Goal: Task Accomplishment & Management: Manage account settings

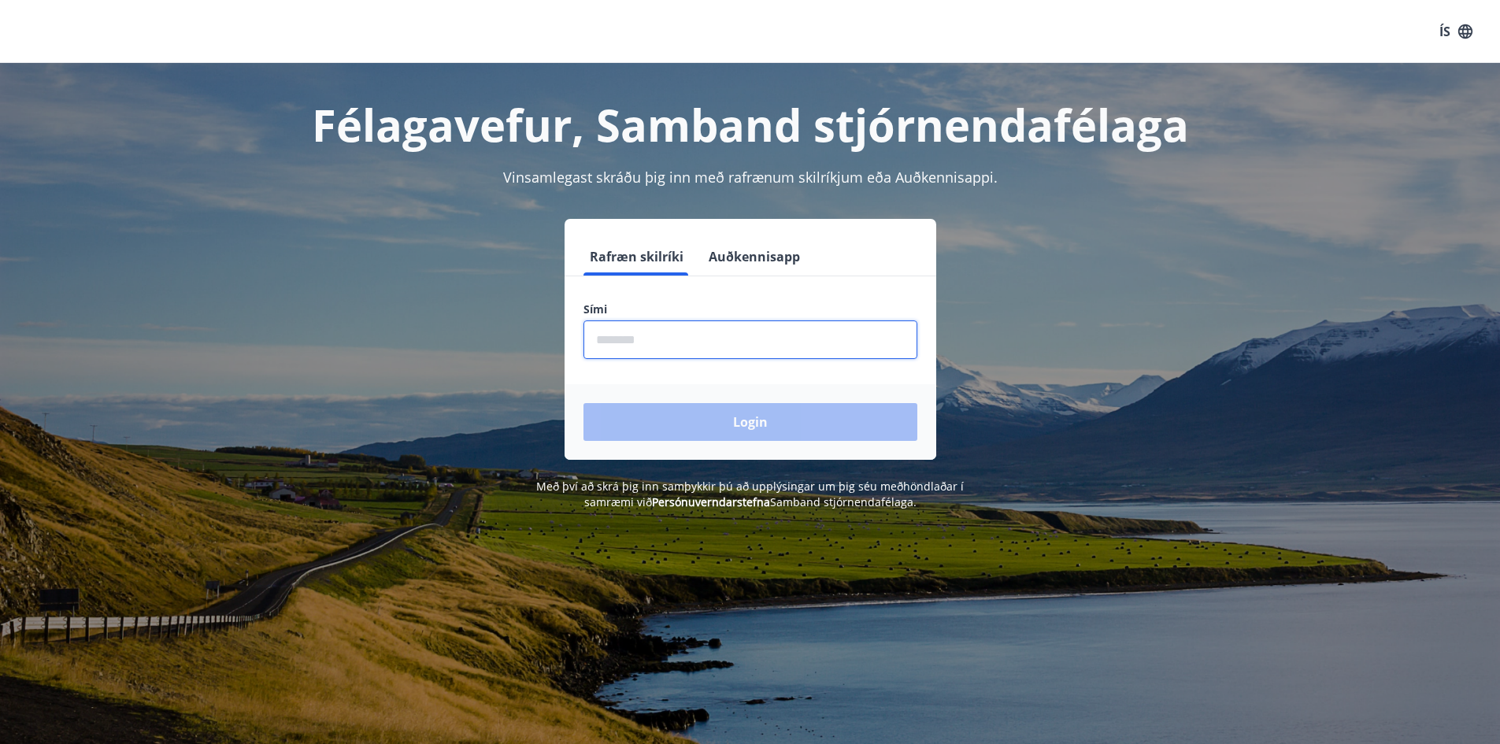
click at [705, 350] on input "phone" at bounding box center [750, 339] width 334 height 39
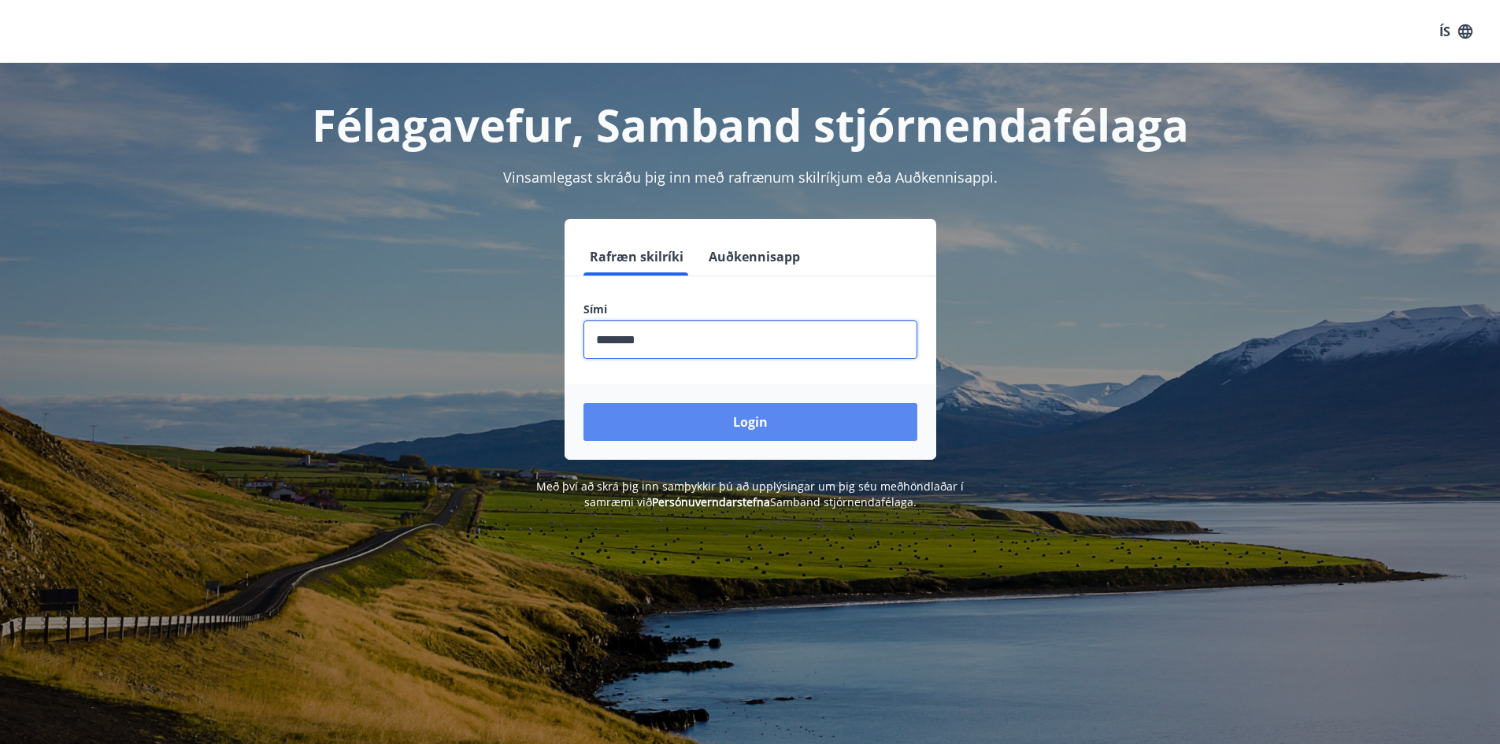
type input "********"
click at [799, 436] on button "Login" at bounding box center [750, 422] width 334 height 38
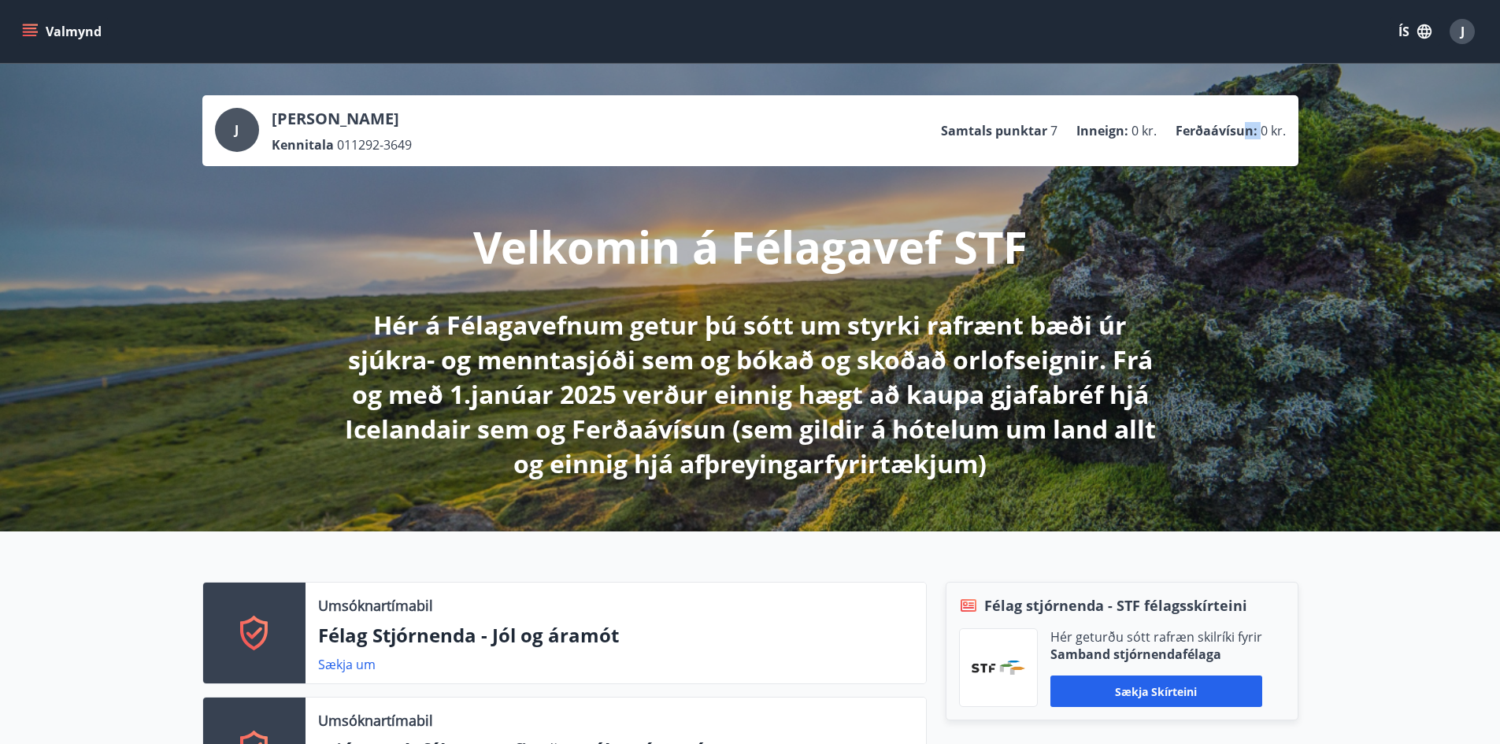
click at [1262, 121] on ul "Samtals punktar 7 Inneign : 0 kr. Ferðaávísun : 0 kr." at bounding box center [1113, 131] width 345 height 30
click at [1159, 135] on ul "Samtals punktar 7 Inneign : 0 kr. Ferðaávísun : 0 kr." at bounding box center [1113, 131] width 345 height 30
click at [23, 24] on icon "menu" at bounding box center [31, 25] width 17 height 2
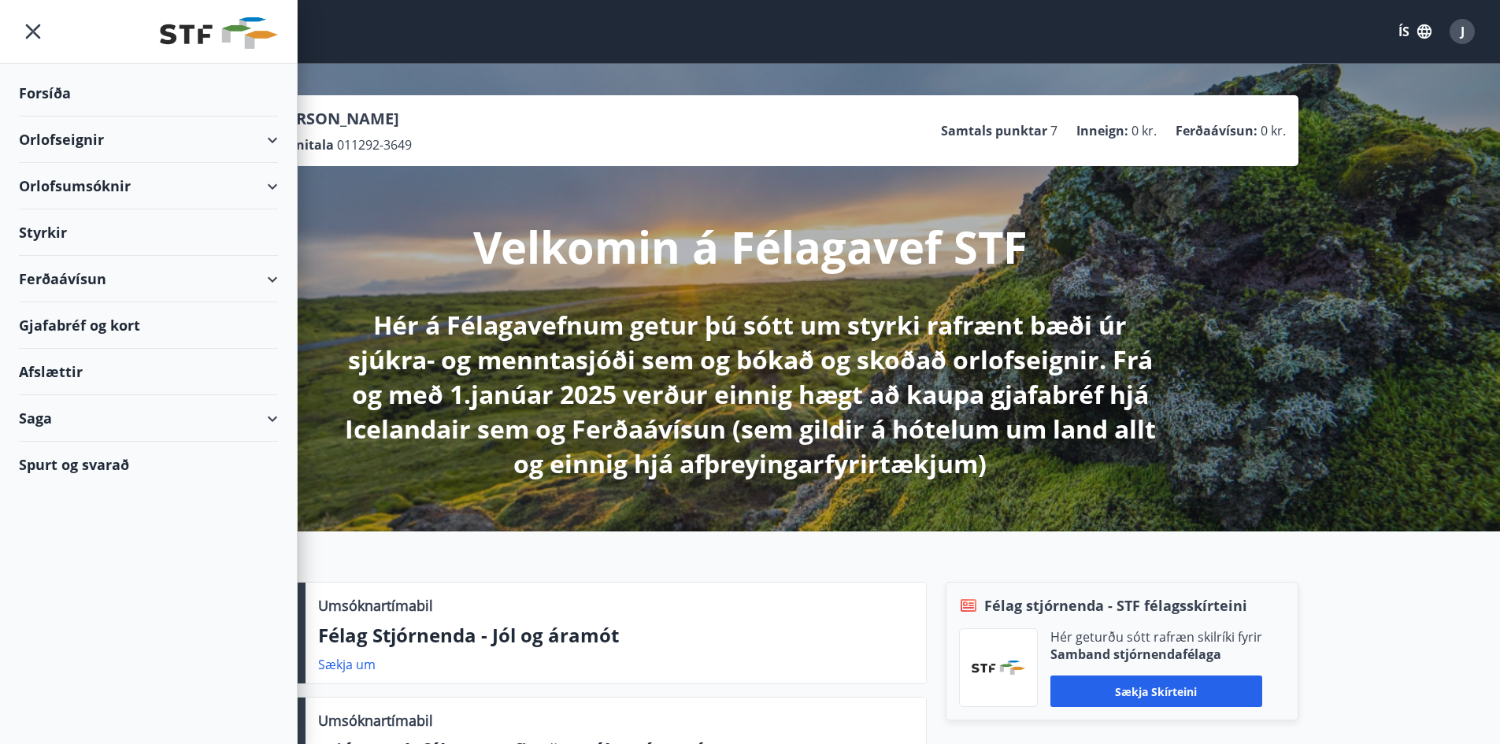
click at [239, 213] on div "Styrkir" at bounding box center [148, 232] width 259 height 46
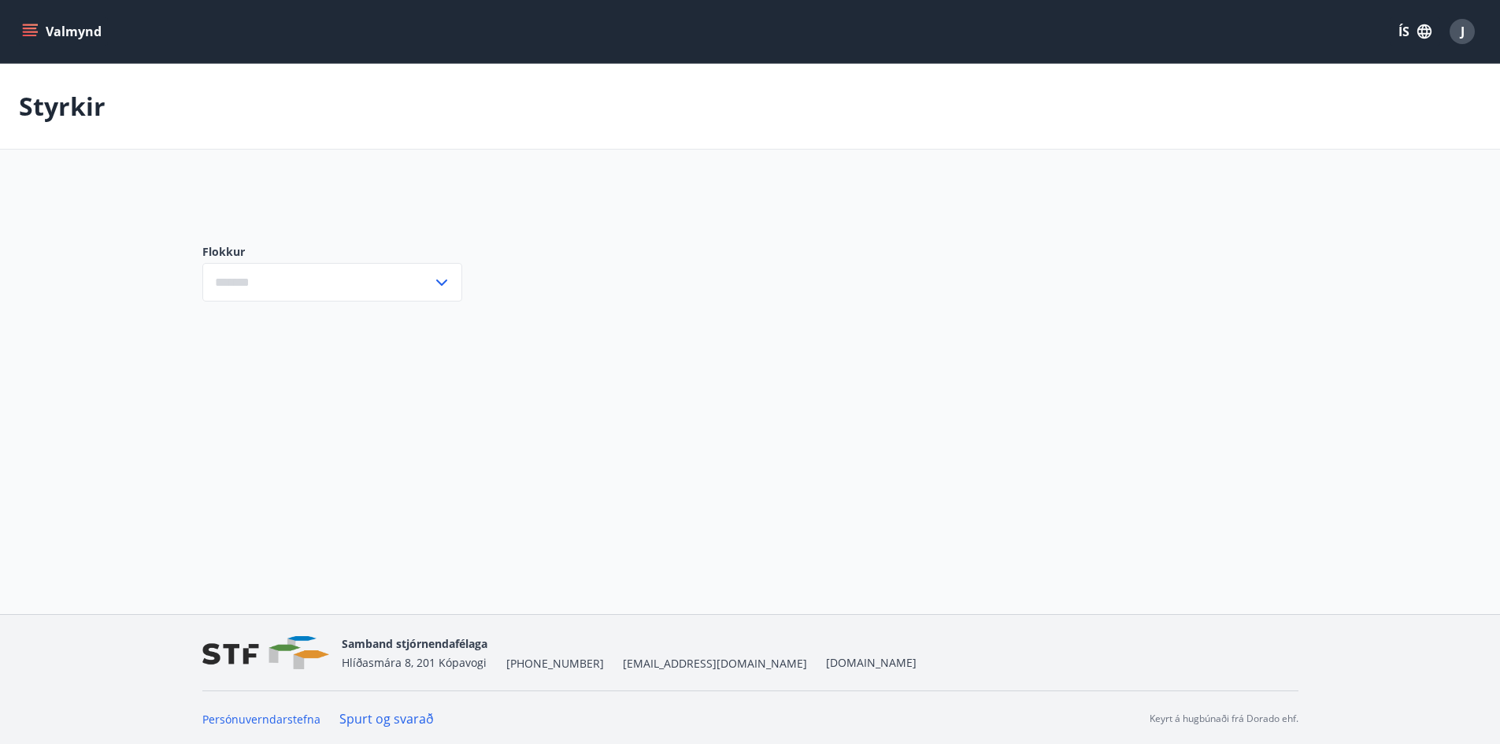
type input "***"
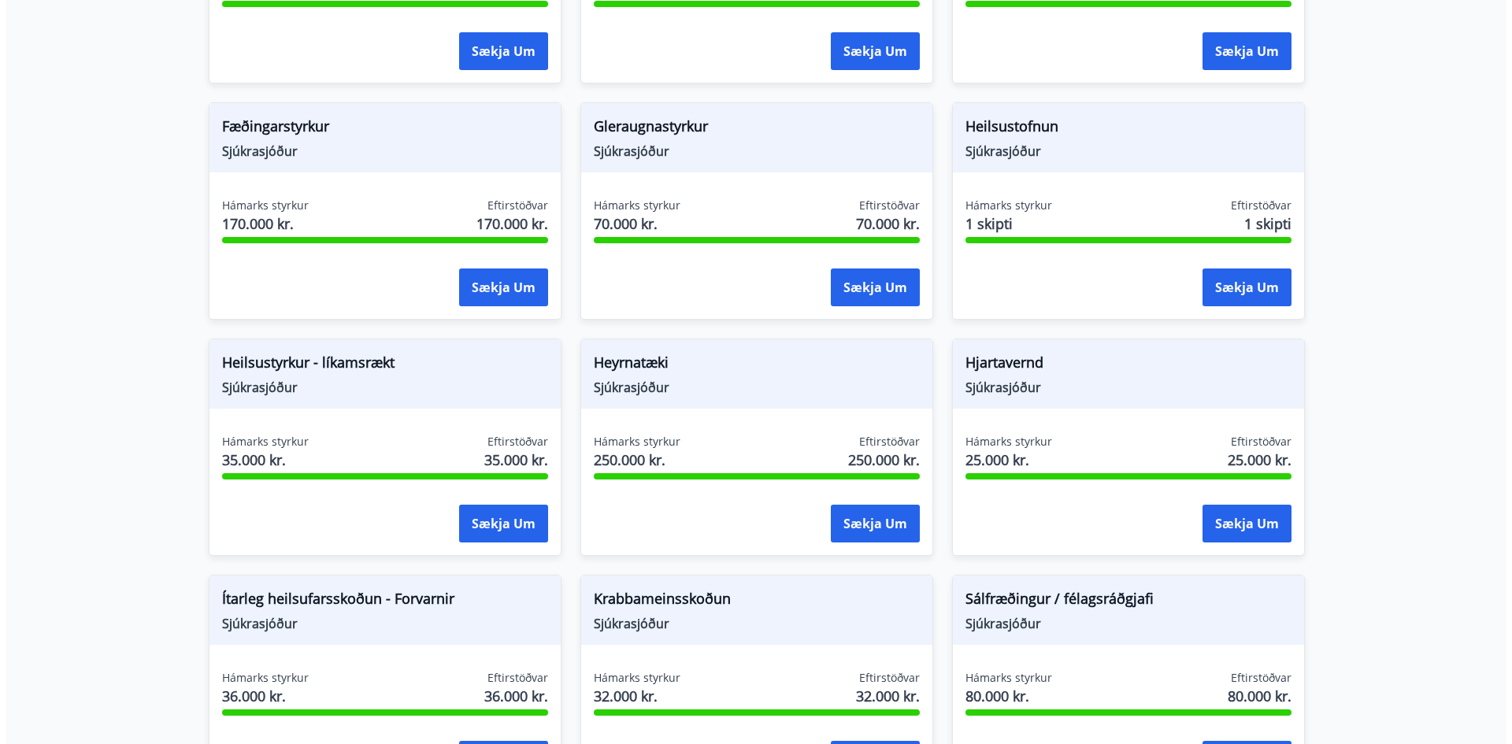
scroll to position [551, 0]
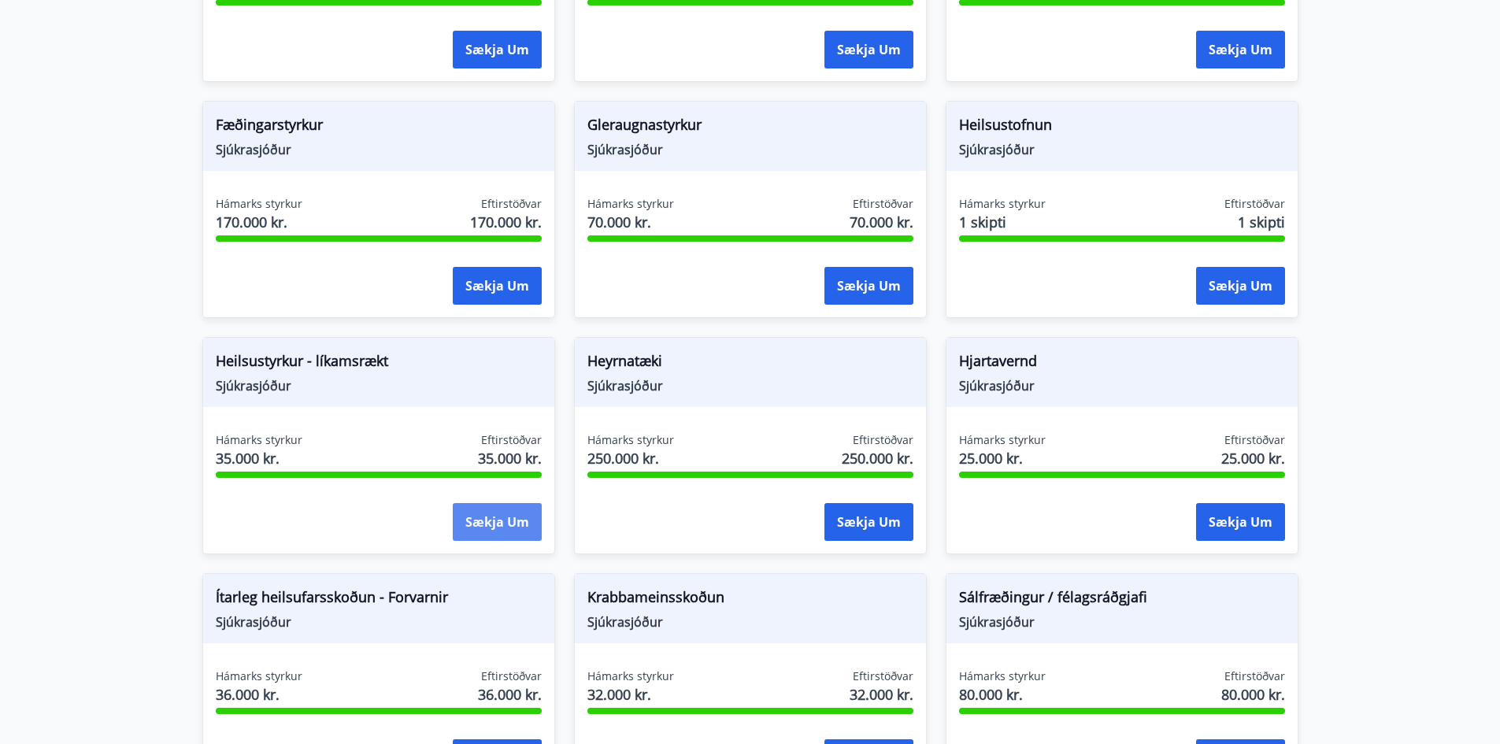
click at [480, 519] on button "Sækja um" at bounding box center [497, 522] width 89 height 38
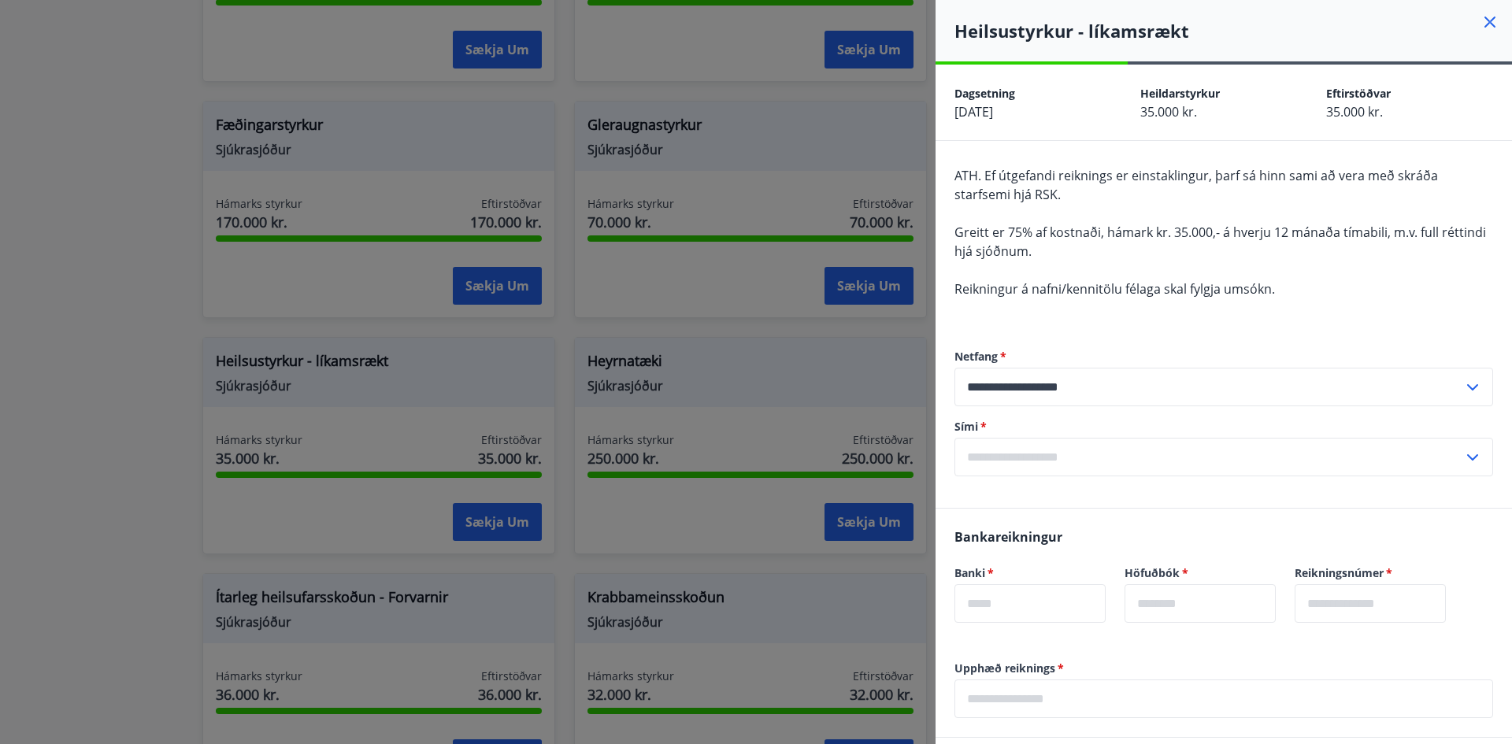
click at [1157, 457] on input "text" at bounding box center [1208, 457] width 509 height 39
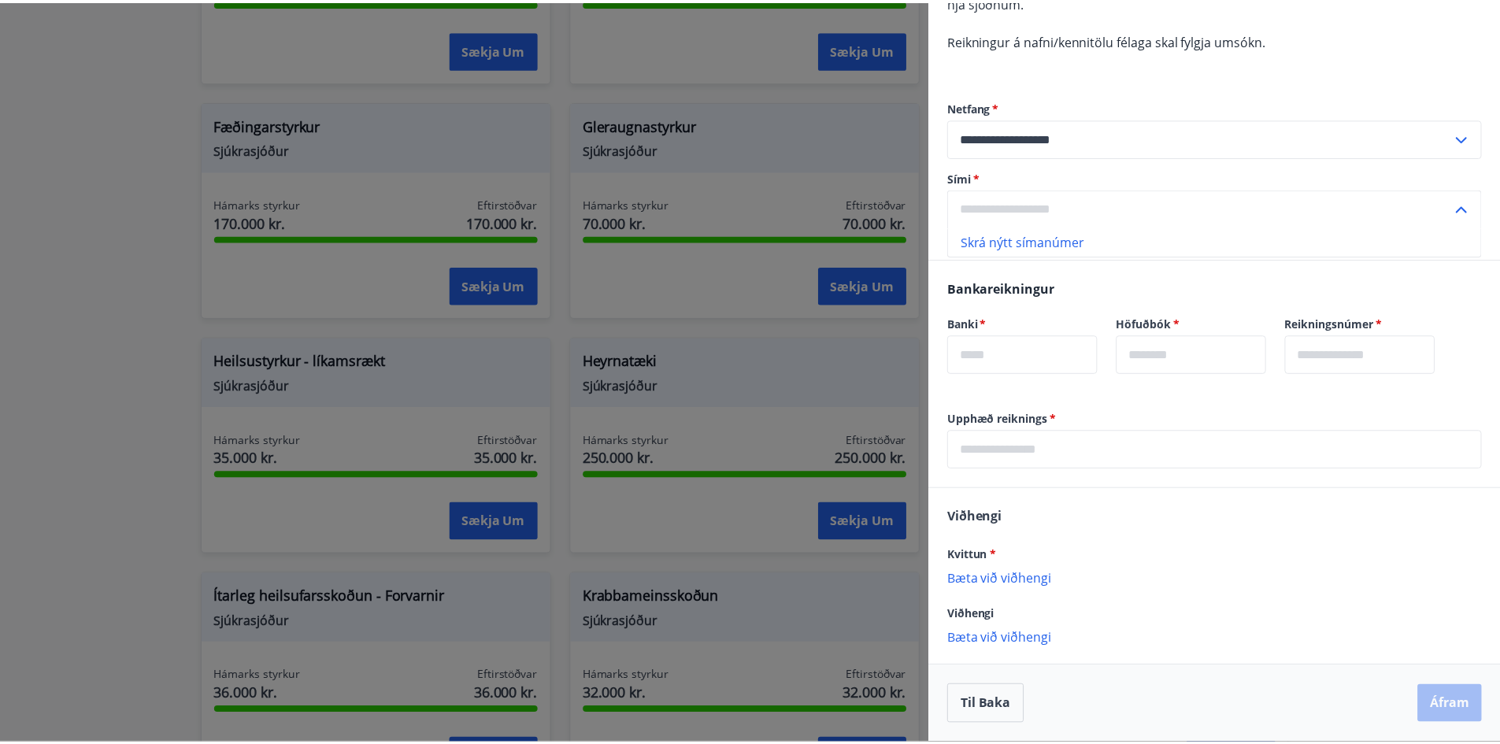
scroll to position [0, 0]
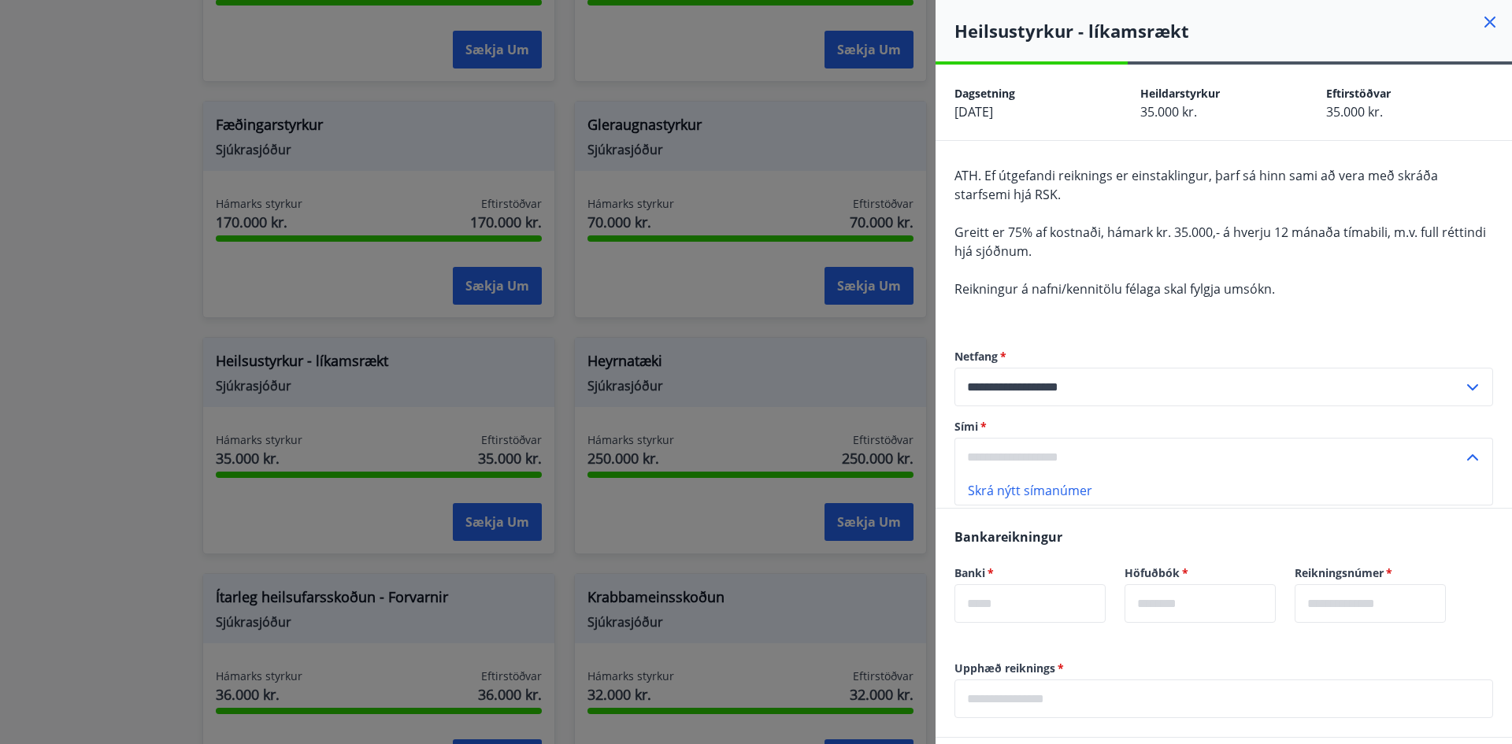
click at [125, 122] on div at bounding box center [756, 372] width 1512 height 744
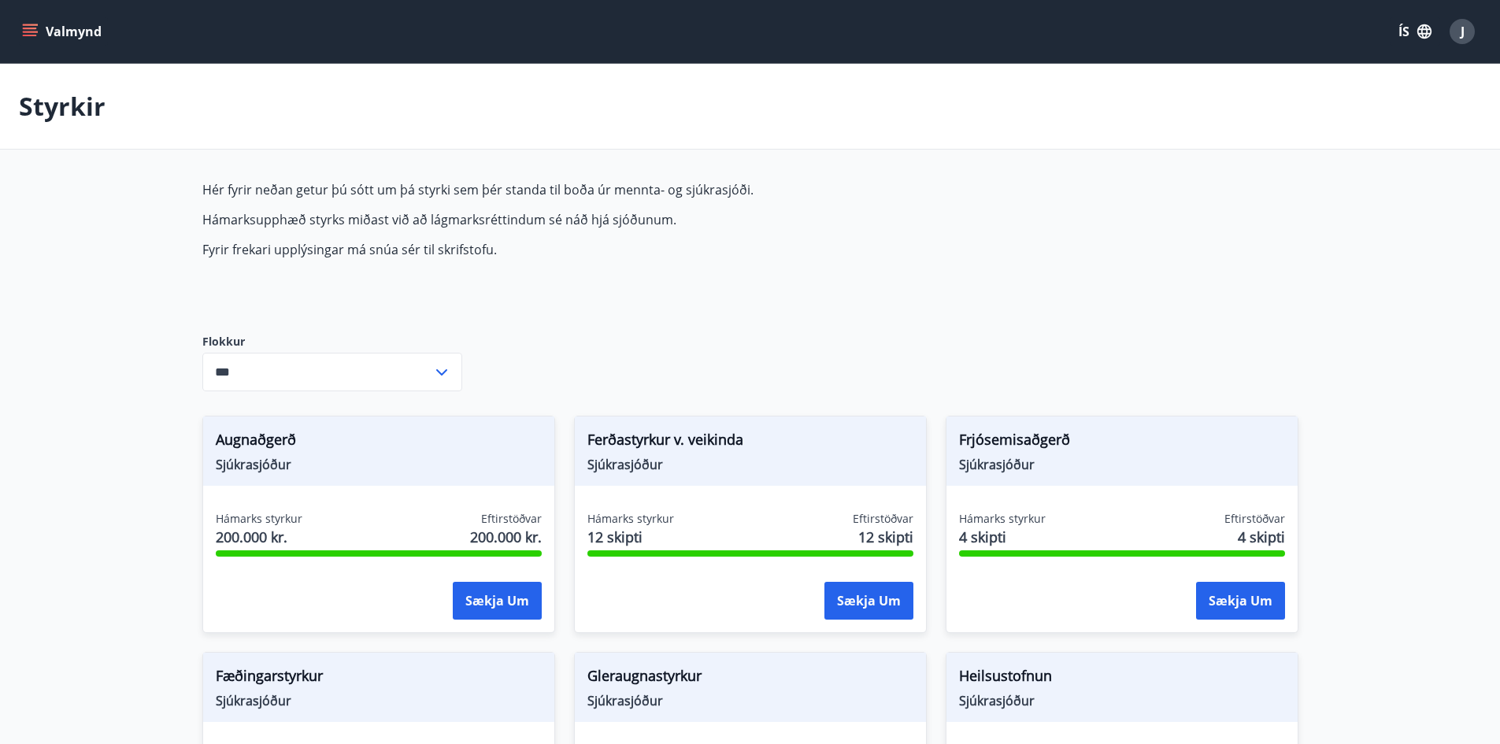
click at [80, 31] on button "Valmynd" at bounding box center [63, 31] width 89 height 28
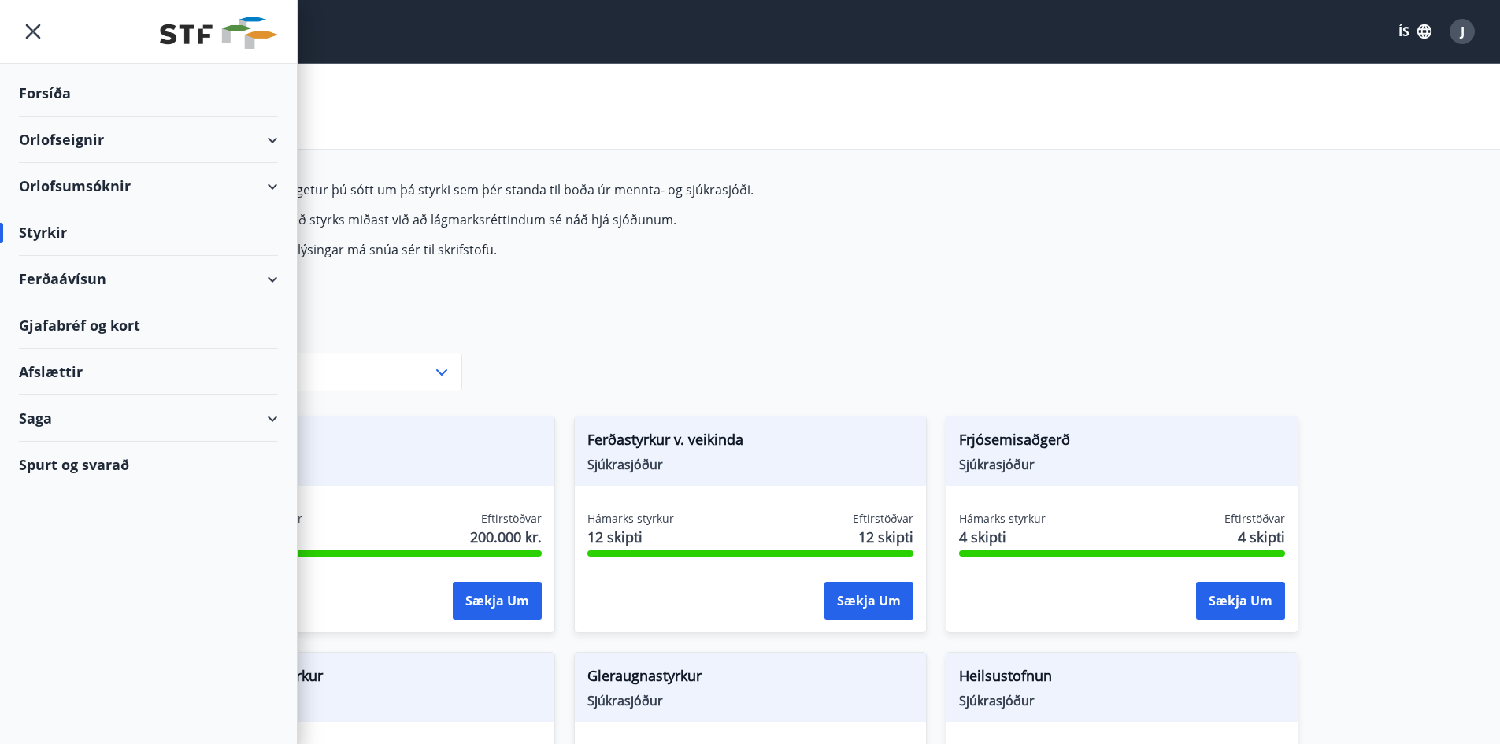
click at [75, 117] on div "Orlofseignir" at bounding box center [148, 140] width 259 height 46
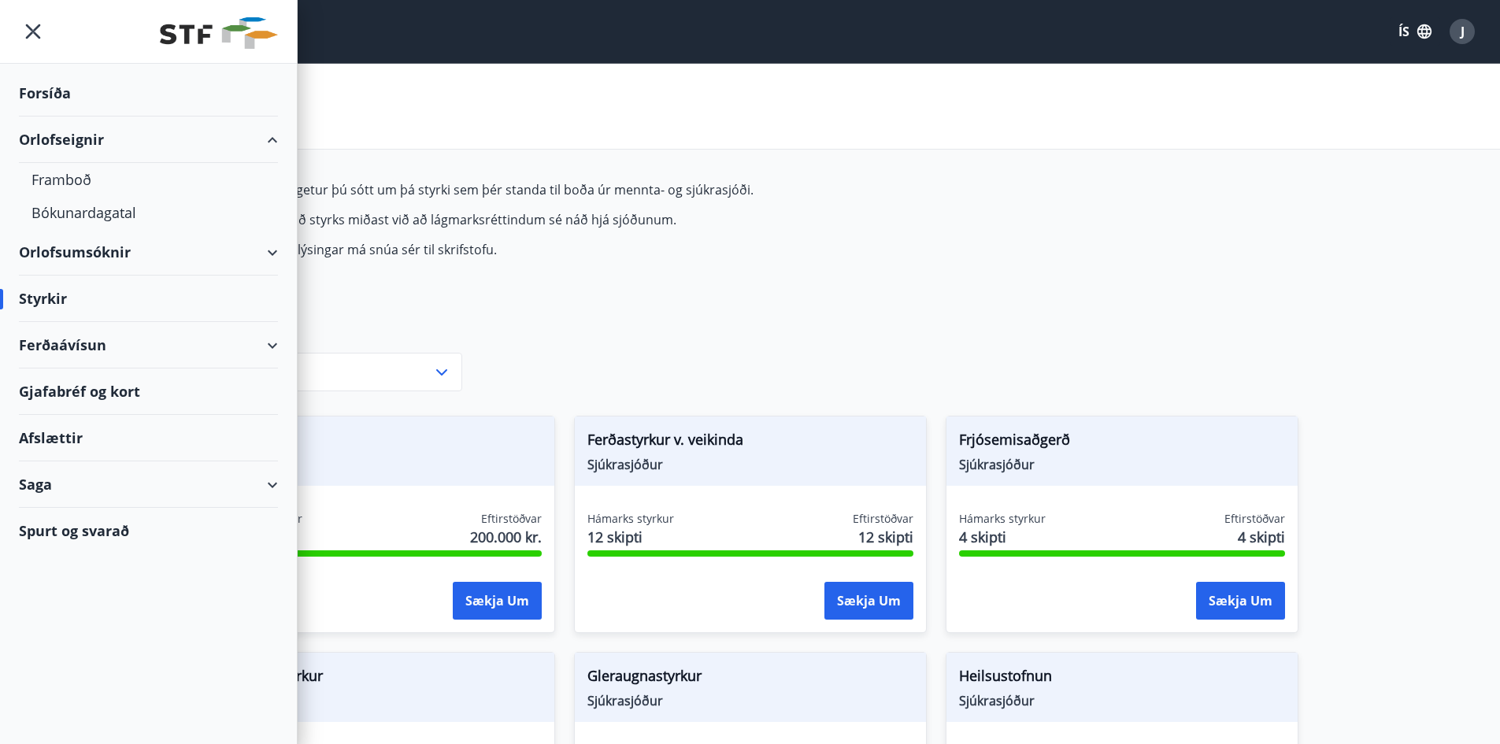
click at [80, 87] on div "Forsíða" at bounding box center [148, 93] width 259 height 46
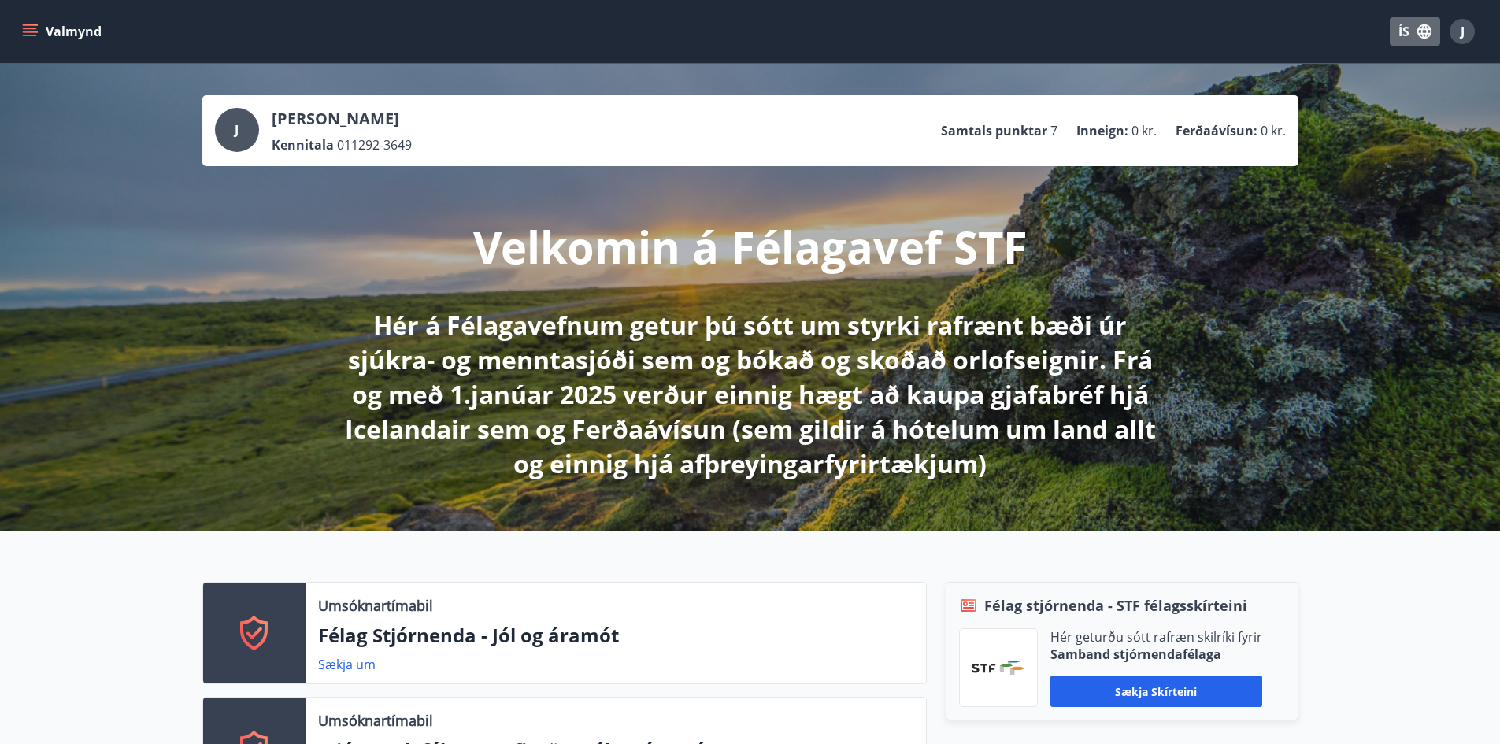
click at [1417, 30] on icon "button" at bounding box center [1424, 31] width 17 height 17
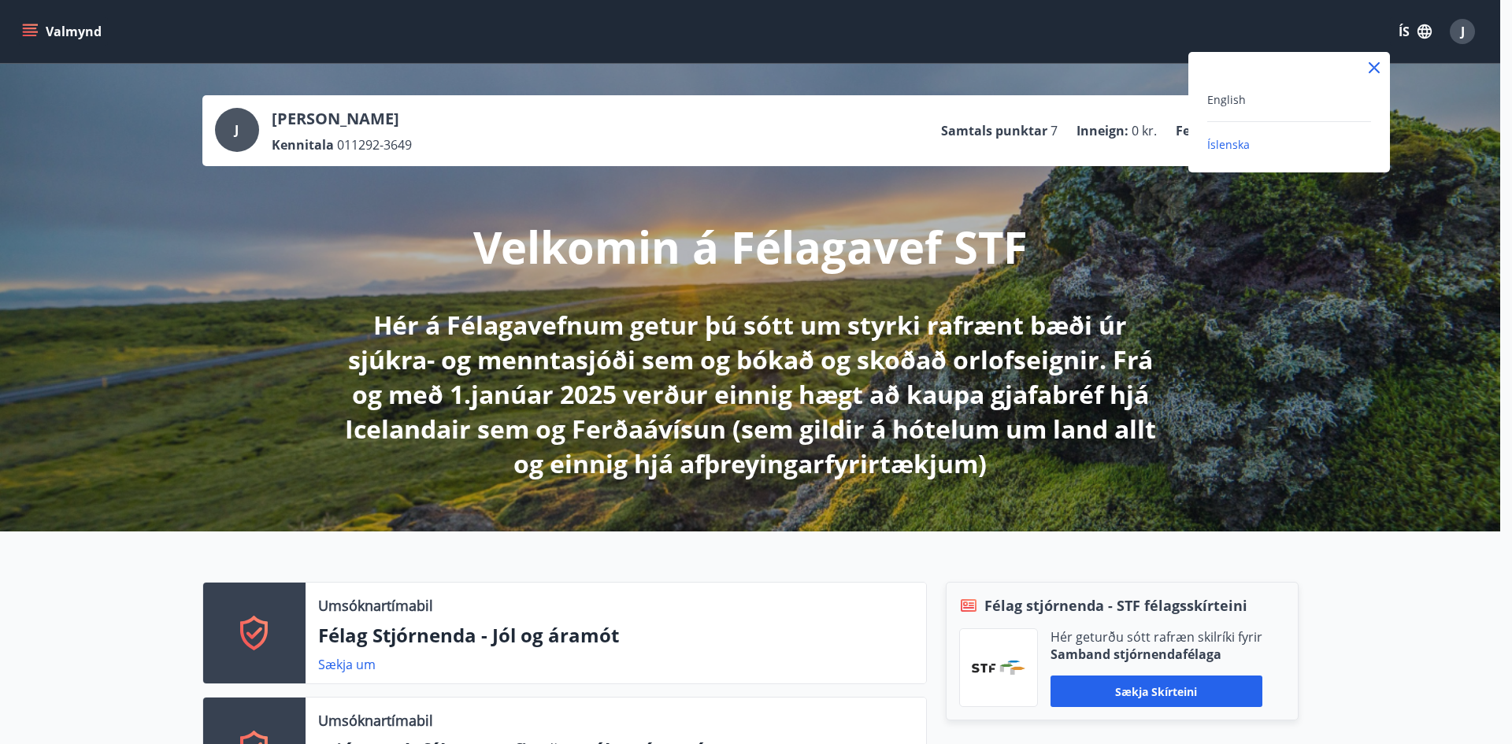
click at [1106, 340] on div at bounding box center [756, 372] width 1512 height 744
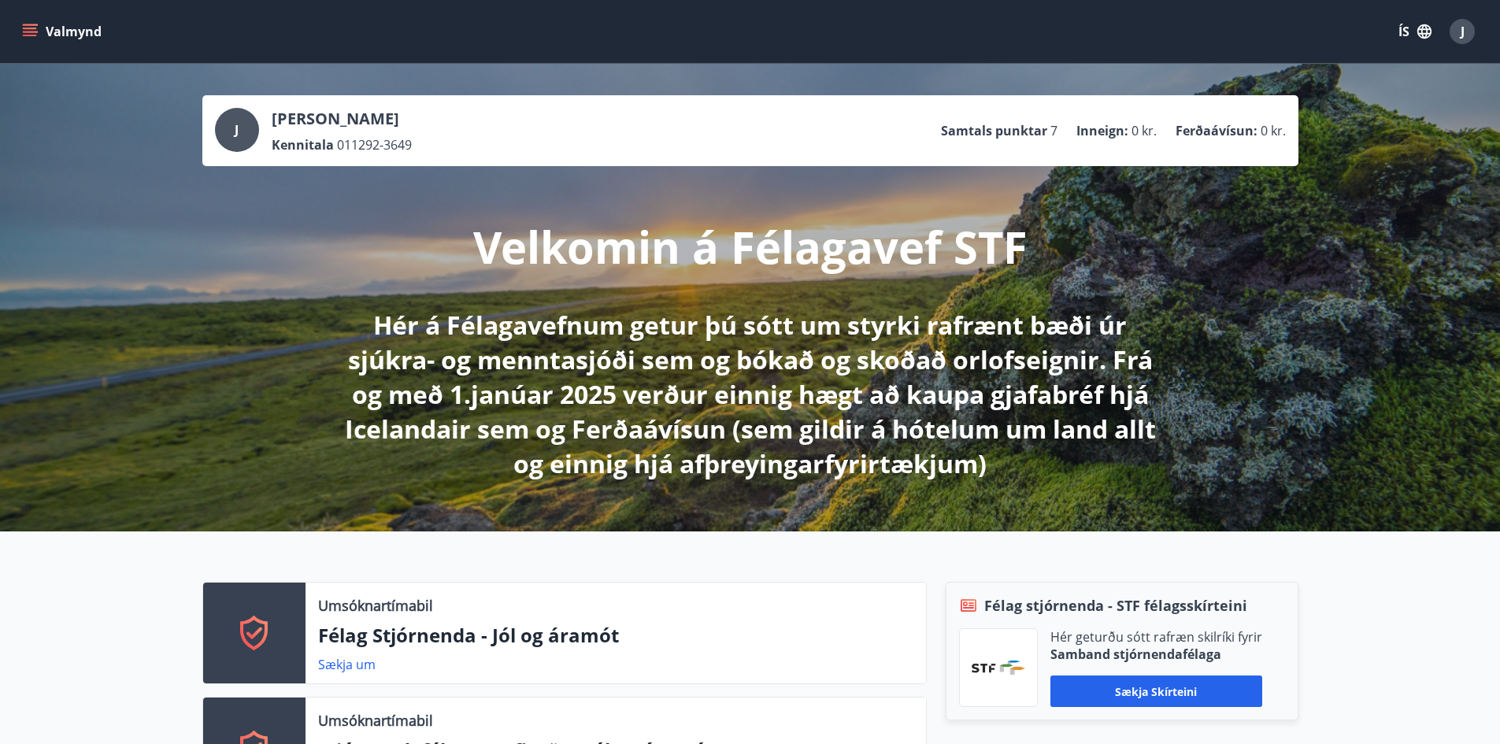
click at [1465, 35] on div "J" at bounding box center [1462, 31] width 25 height 25
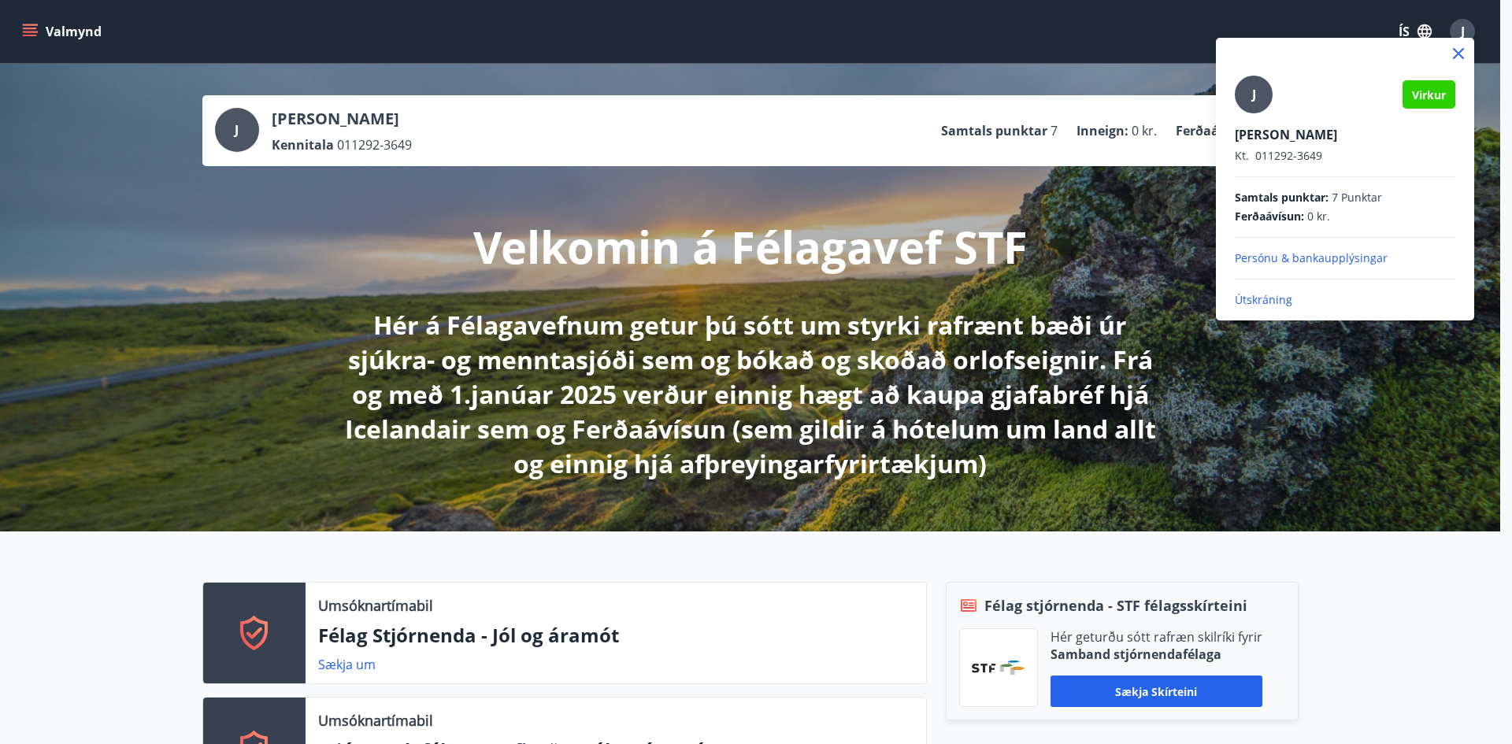
click at [1328, 259] on p "Persónu & bankaupplýsingar" at bounding box center [1345, 258] width 220 height 16
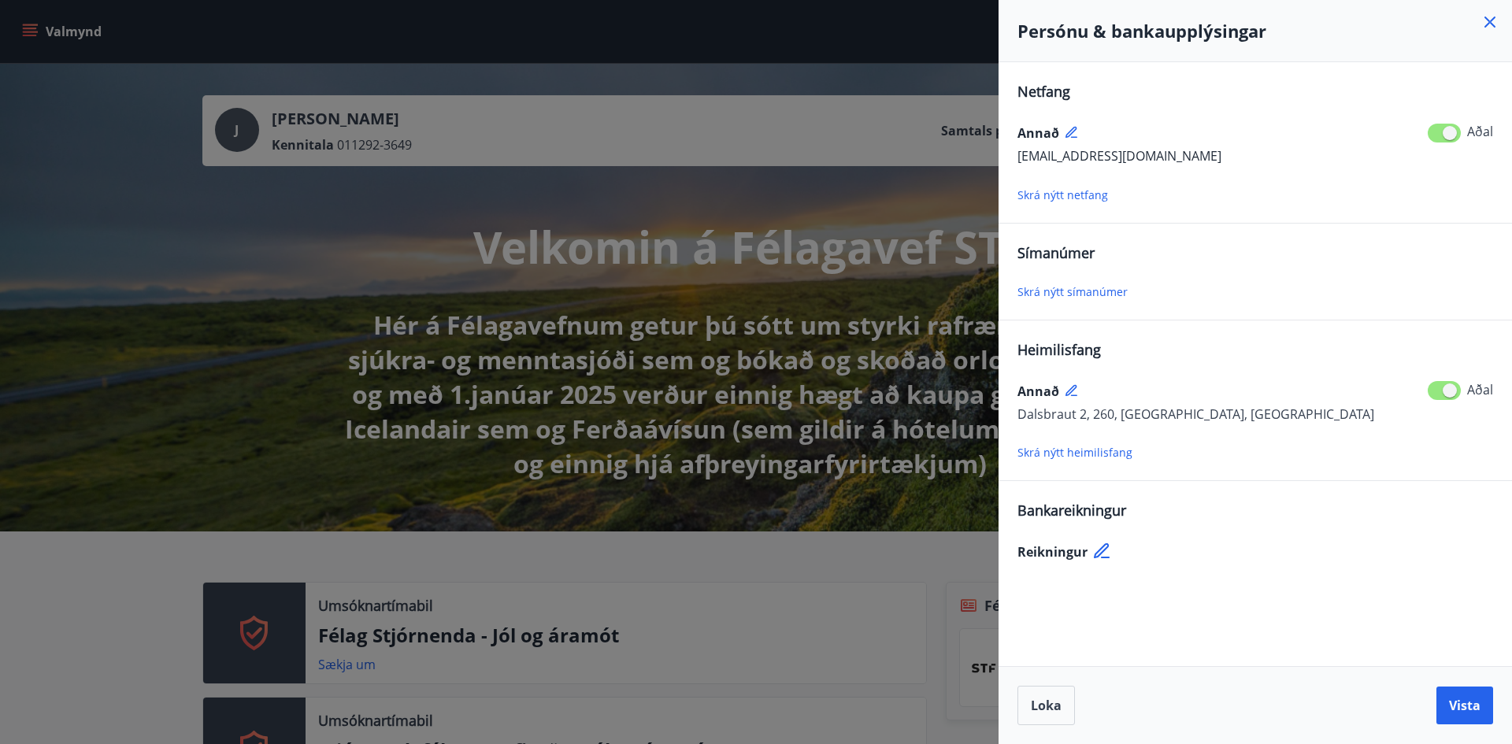
click at [1098, 546] on icon at bounding box center [1103, 551] width 19 height 19
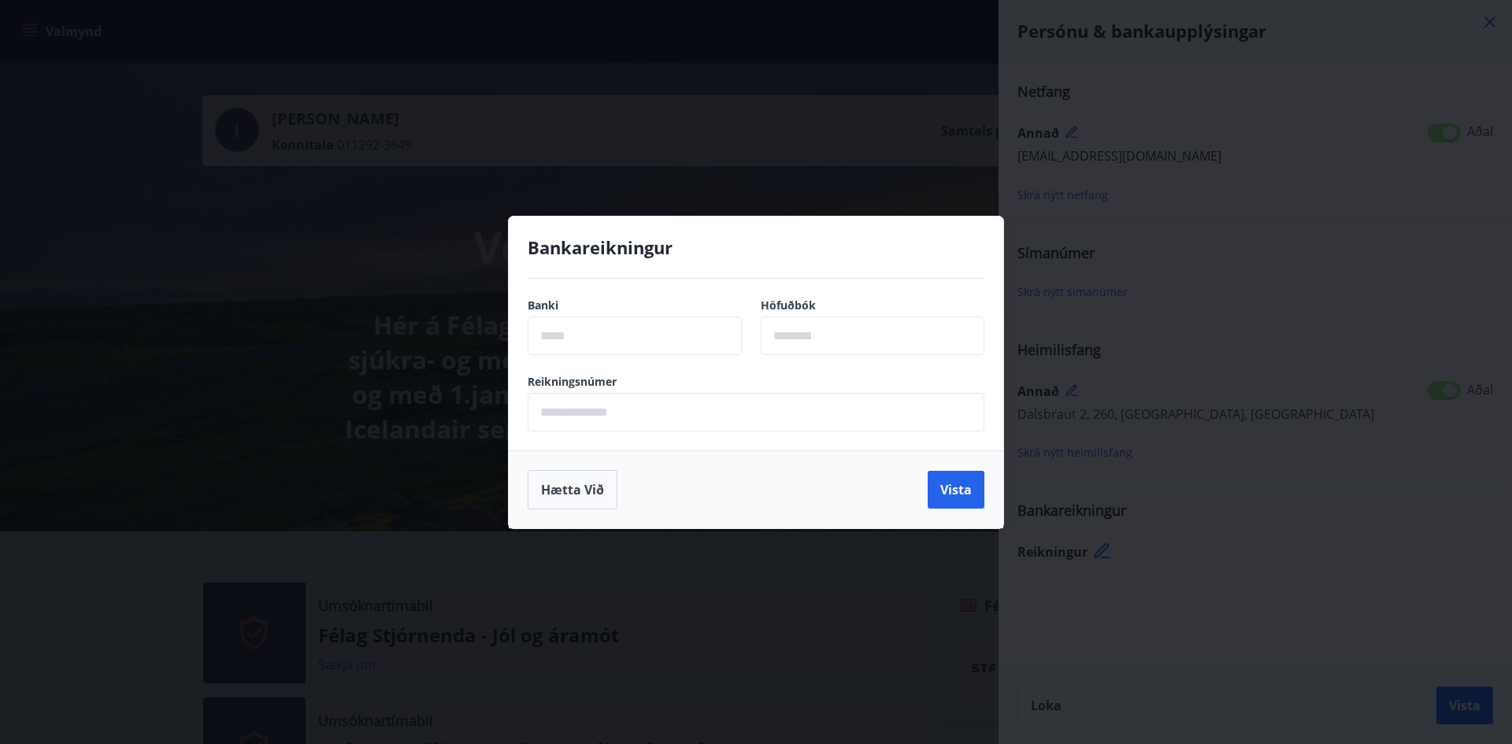
click at [623, 309] on label "Banki" at bounding box center [635, 306] width 214 height 16
click at [620, 335] on input "text" at bounding box center [635, 336] width 214 height 39
click at [603, 335] on input "text" at bounding box center [635, 336] width 214 height 39
click at [583, 330] on input "text" at bounding box center [635, 336] width 214 height 39
type input "****"
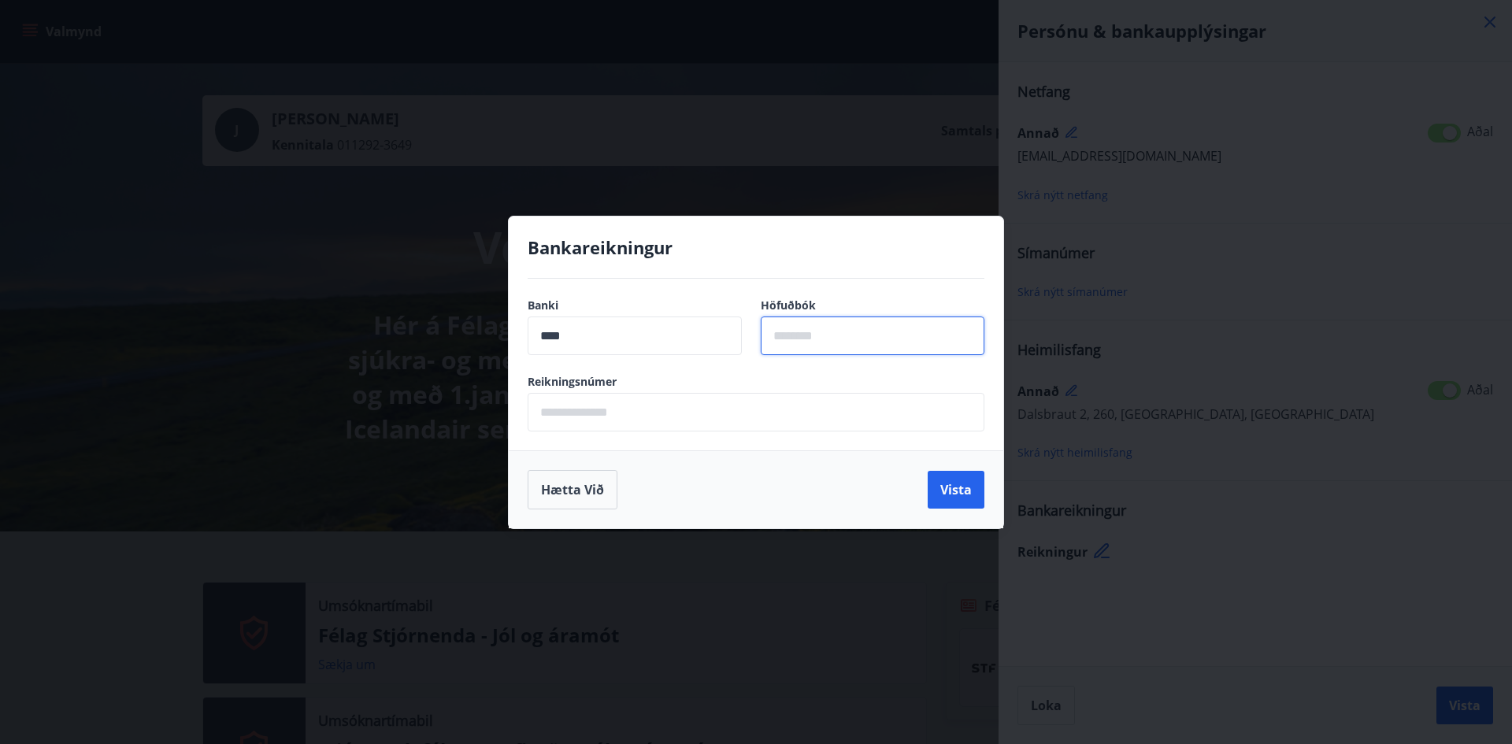
click at [859, 331] on input "text" at bounding box center [873, 336] width 224 height 39
type input "**"
click at [776, 424] on input "text" at bounding box center [756, 412] width 457 height 39
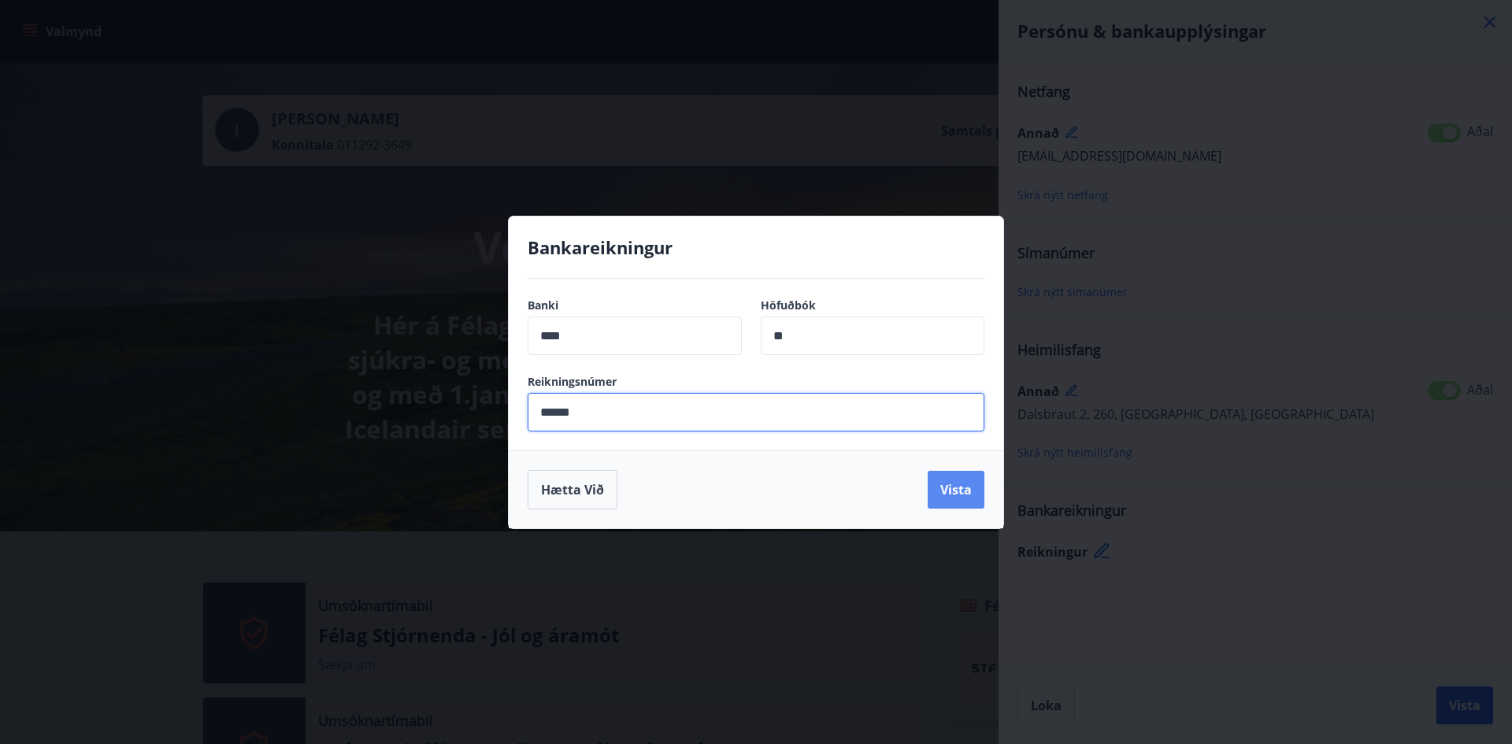
type input "******"
click at [968, 490] on button "Vista" at bounding box center [956, 490] width 57 height 38
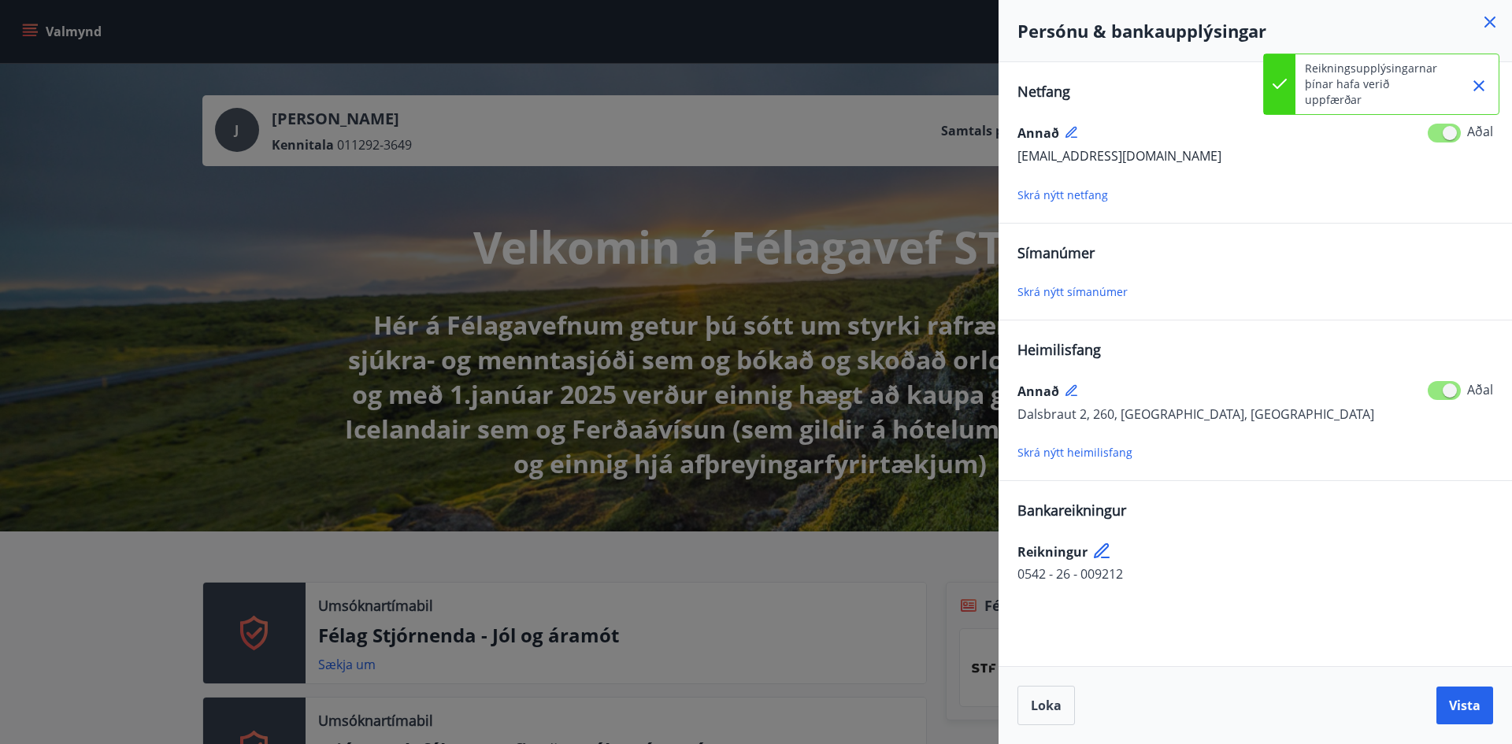
click at [1088, 287] on span "Skrá nýtt símanúmer" at bounding box center [1072, 291] width 110 height 15
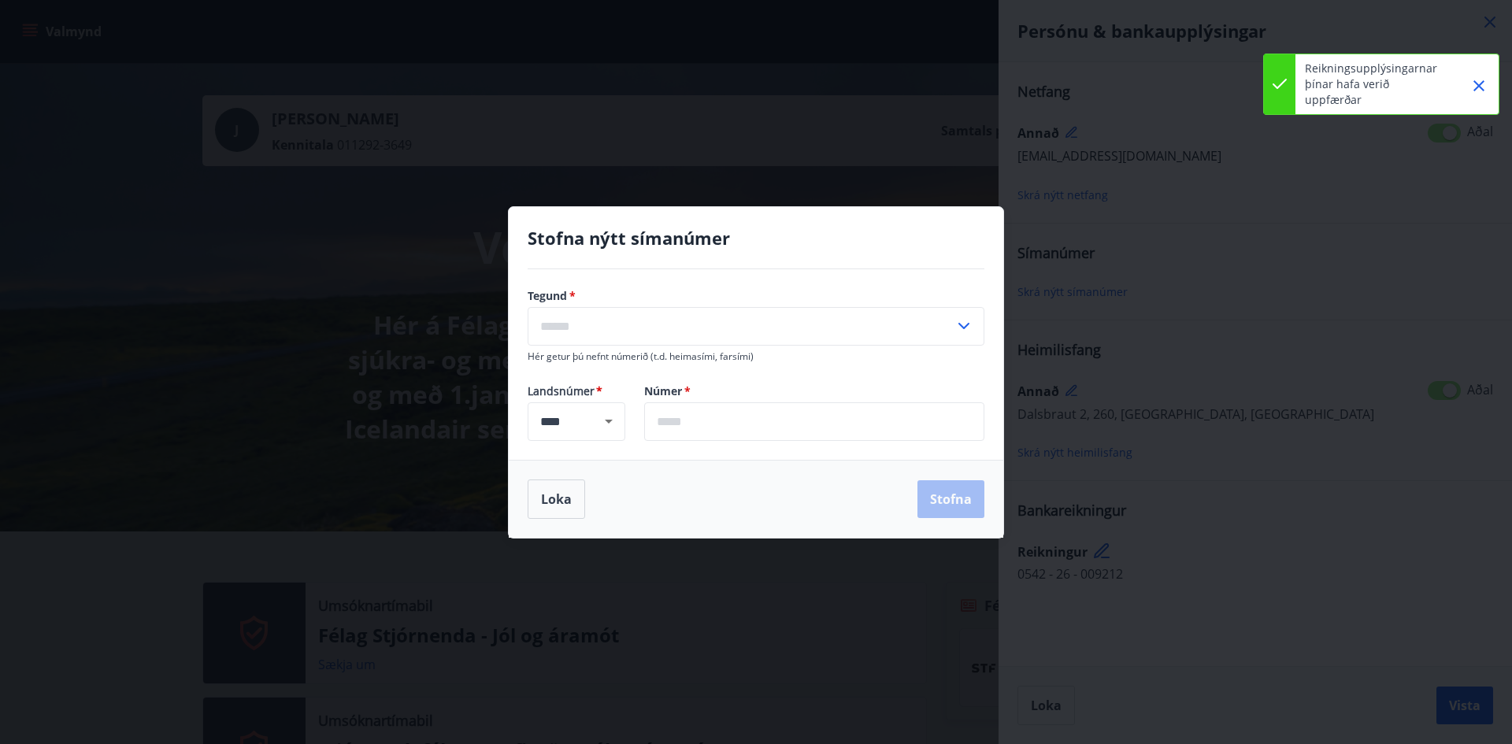
click at [647, 326] on input "text" at bounding box center [741, 326] width 427 height 39
click at [602, 363] on li "Farsími" at bounding box center [755, 360] width 455 height 28
type input "*******"
click at [698, 418] on input "text" at bounding box center [814, 421] width 340 height 39
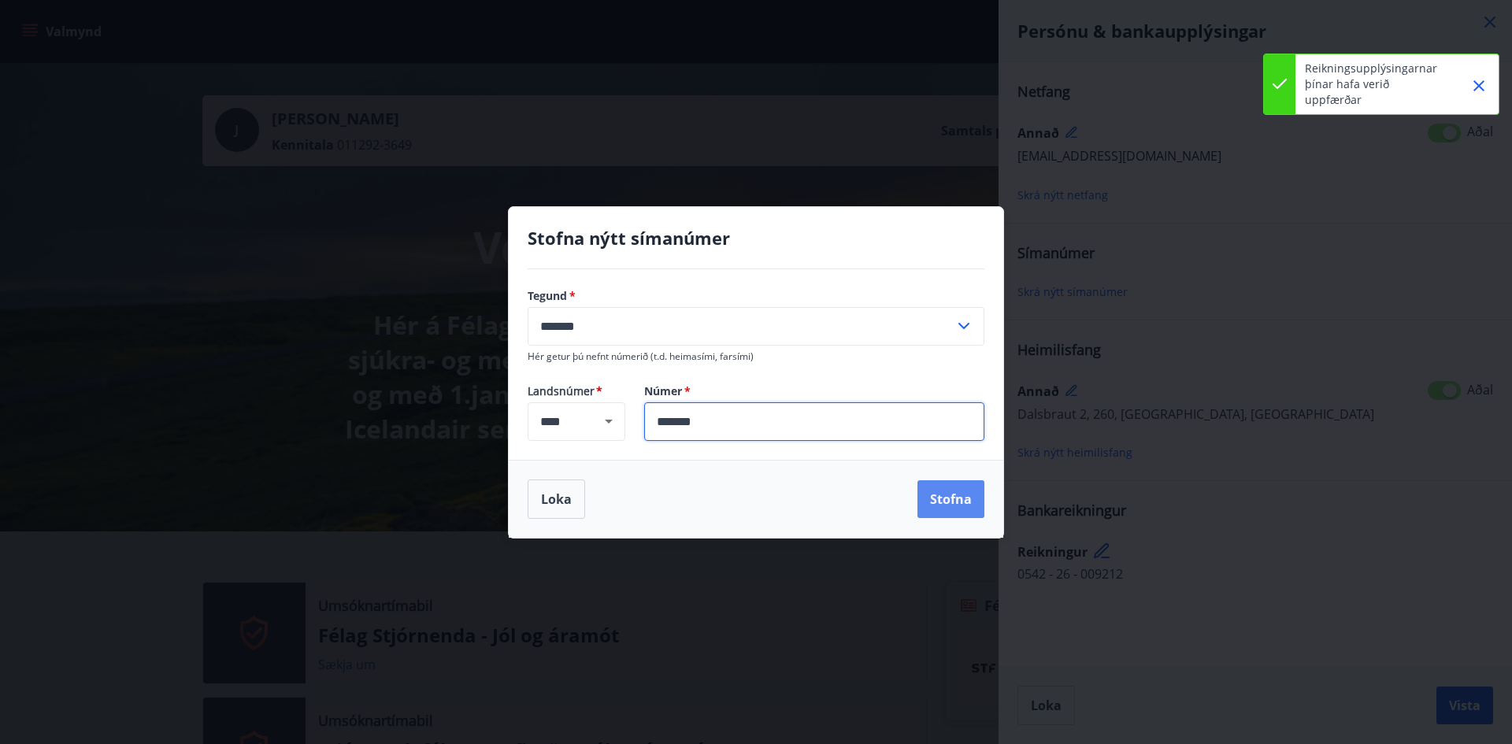
type input "*******"
click at [976, 489] on button "Stofna" at bounding box center [950, 499] width 67 height 38
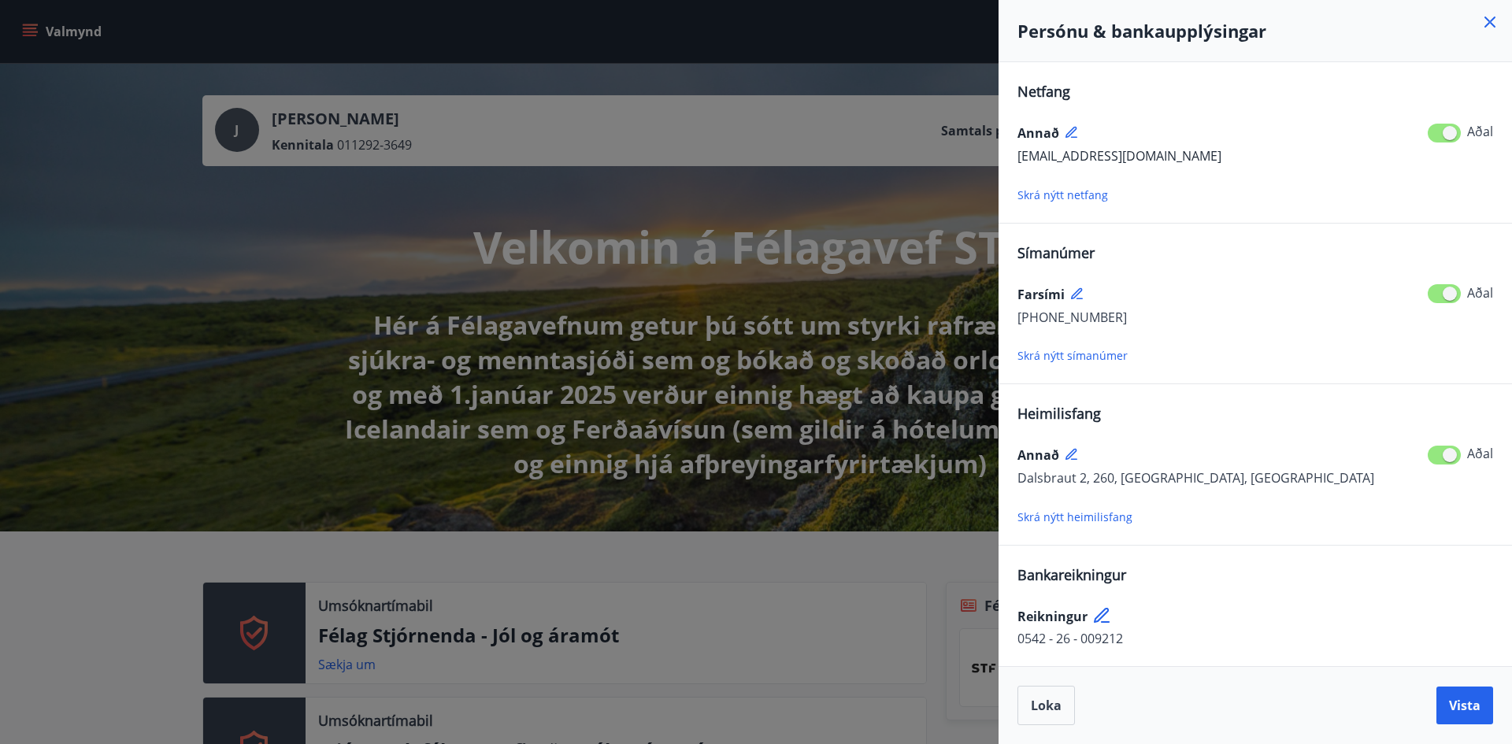
click at [213, 319] on div at bounding box center [756, 372] width 1512 height 744
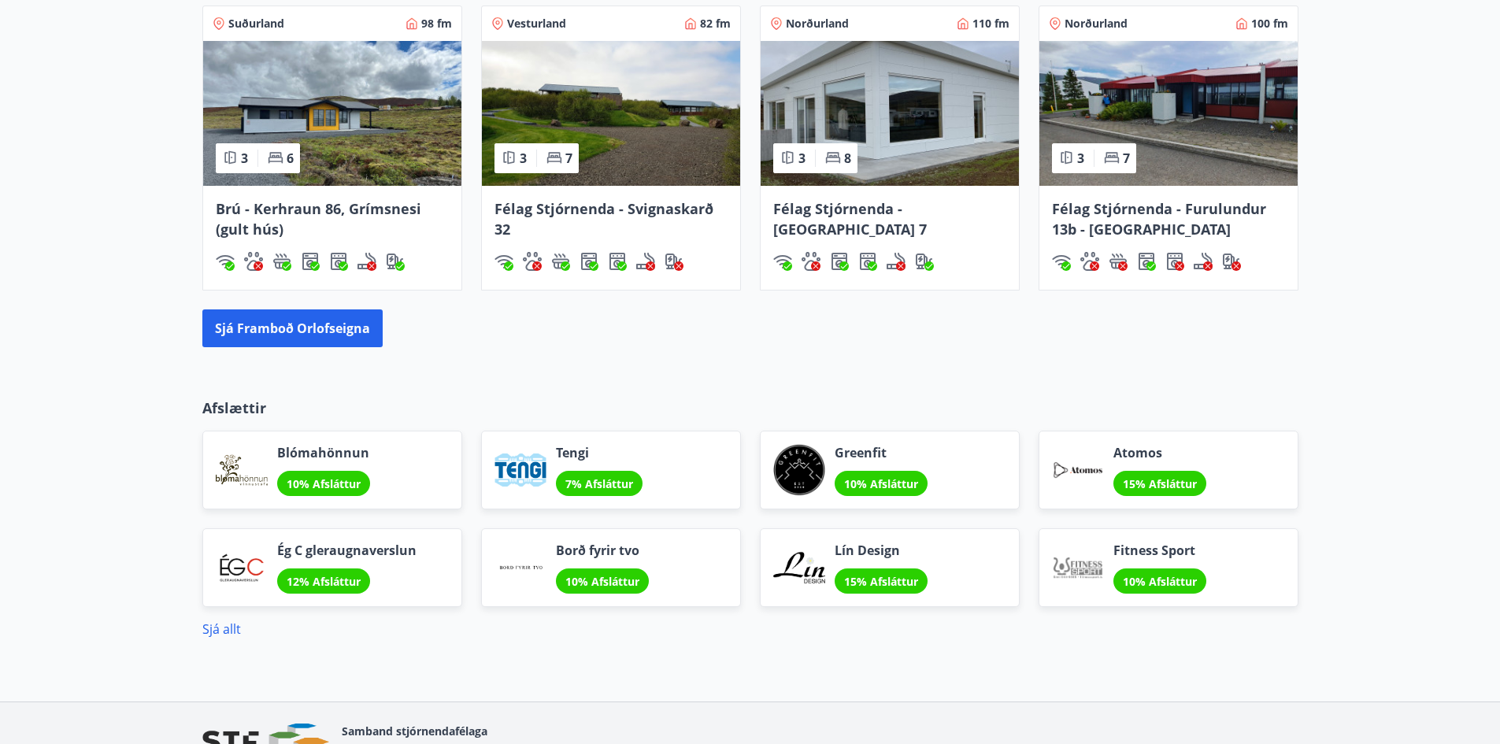
scroll to position [1859, 0]
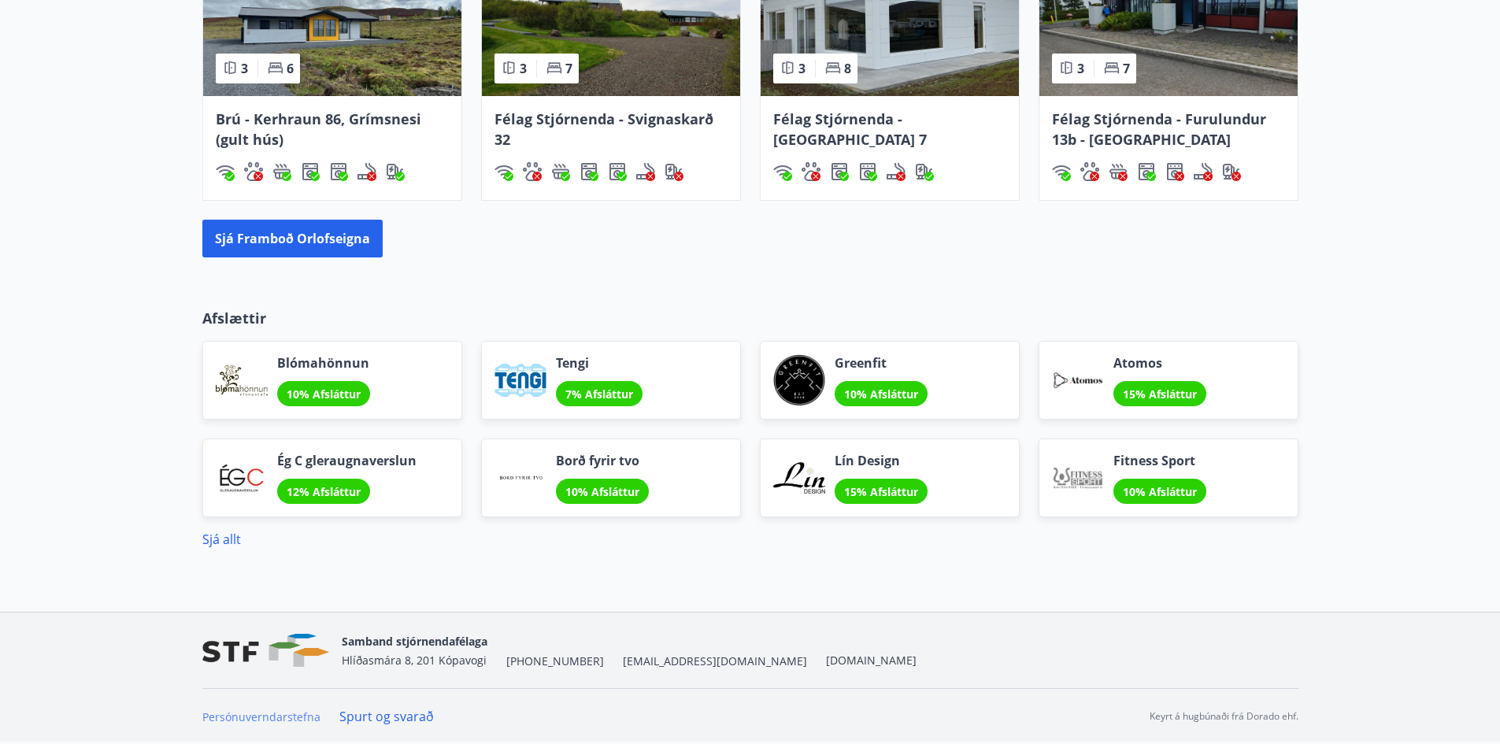
click at [294, 718] on link "Persónuverndarstefna" at bounding box center [261, 716] width 118 height 15
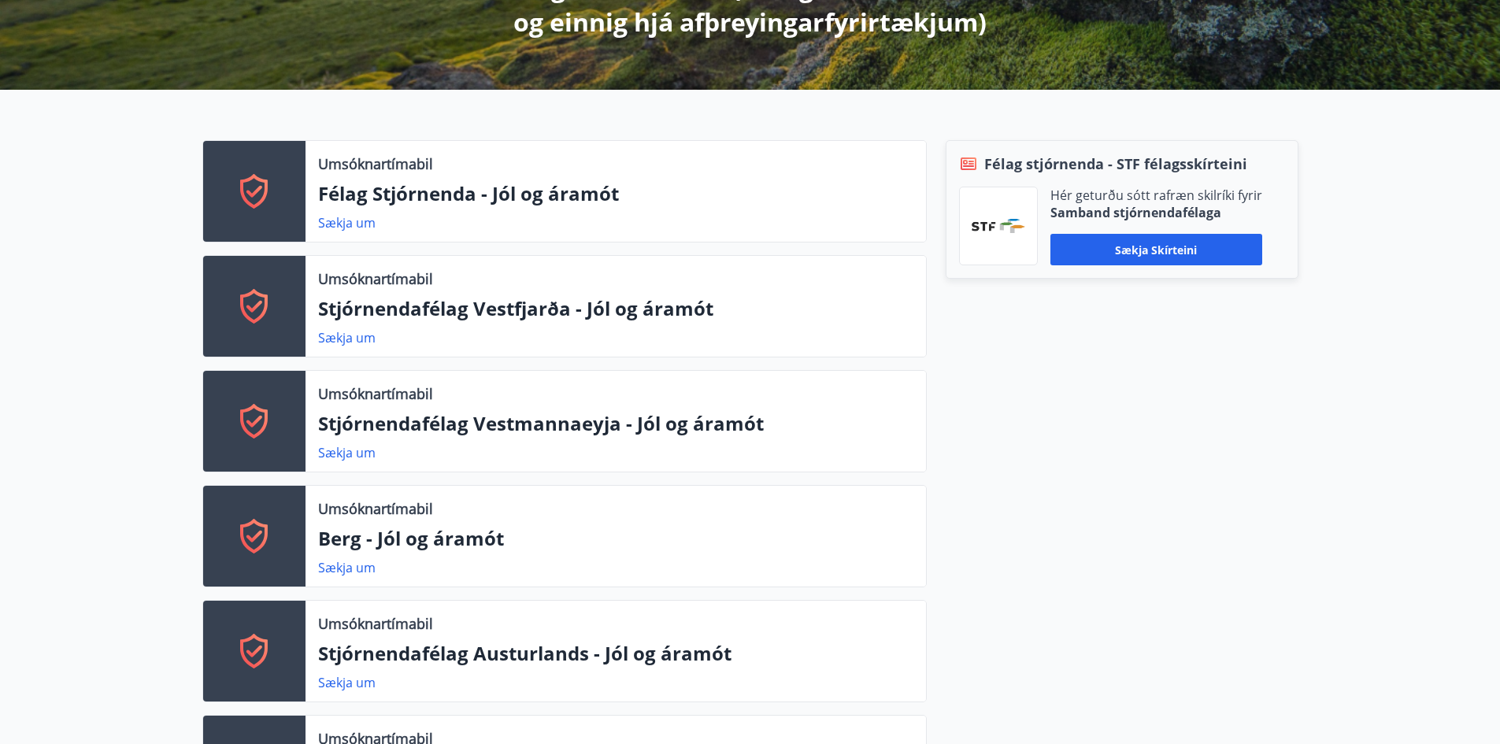
scroll to position [0, 0]
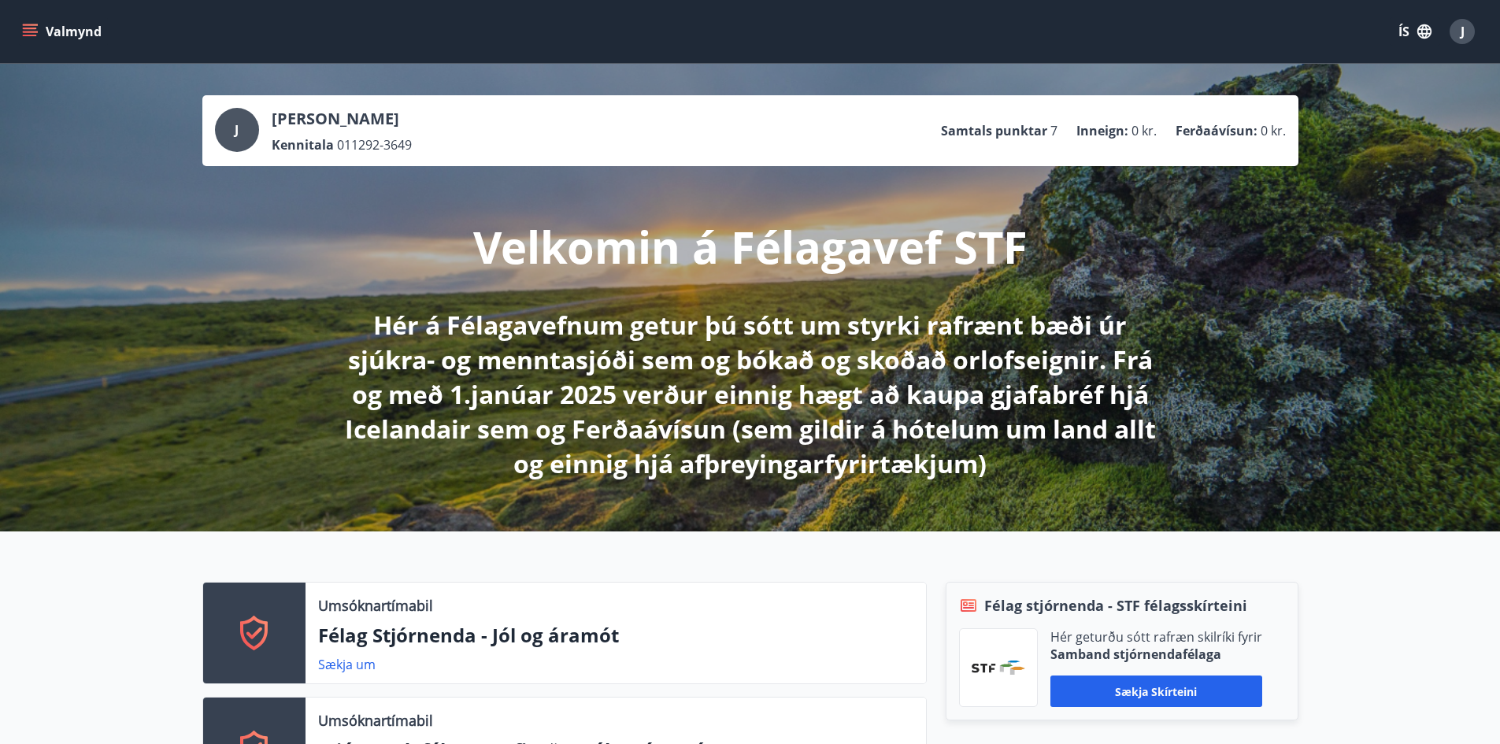
click at [26, 29] on icon "menu" at bounding box center [30, 29] width 14 height 2
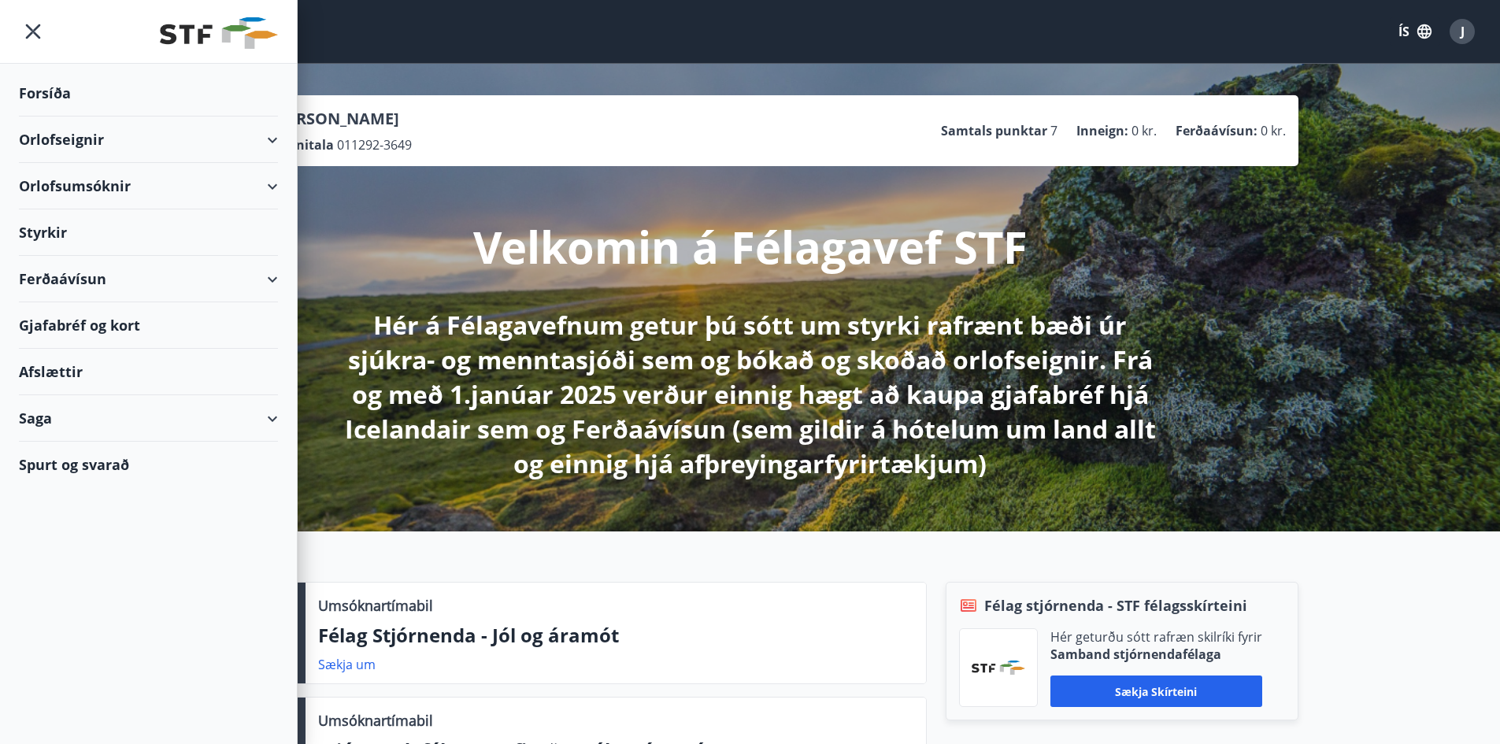
click at [56, 468] on div "Spurt og svarað" at bounding box center [148, 465] width 259 height 46
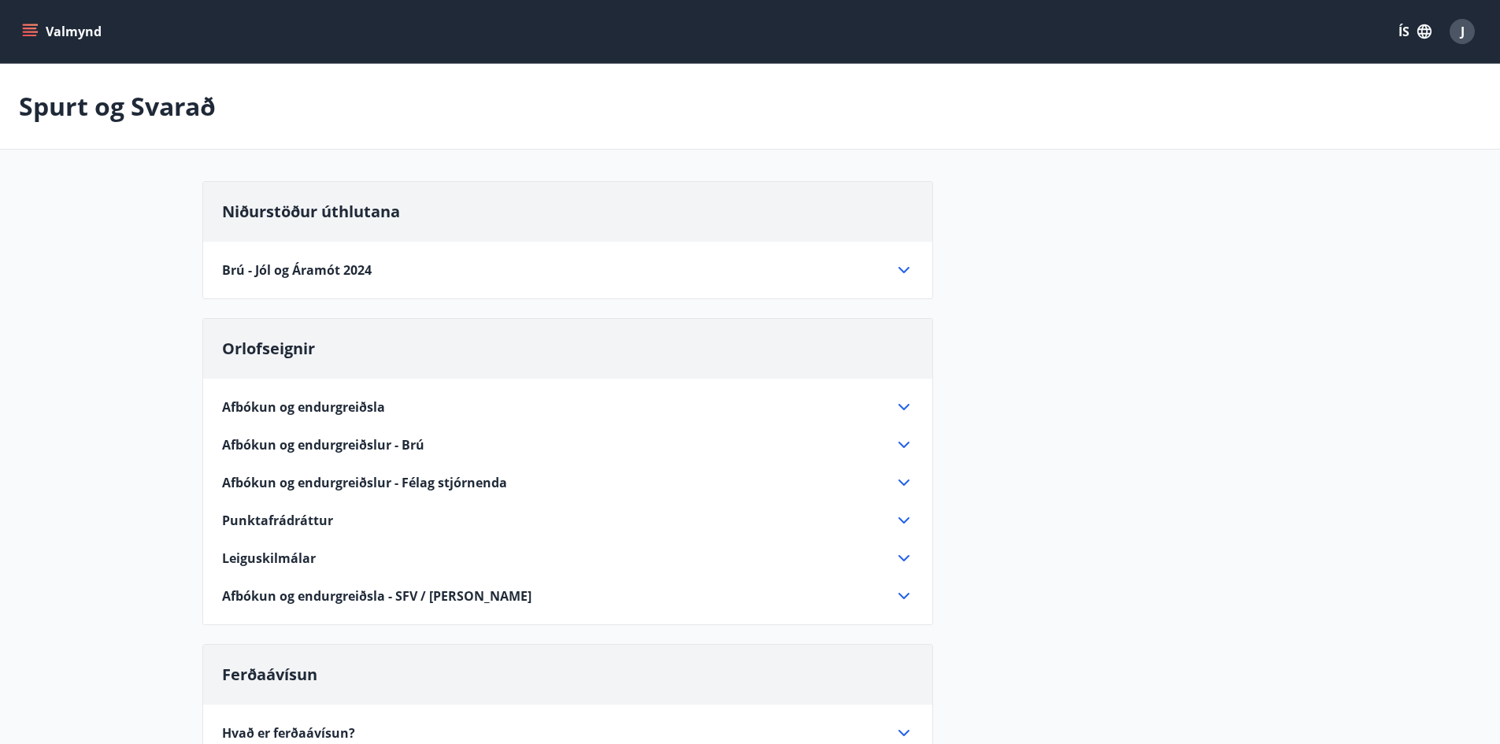
click at [38, 32] on button "Valmynd" at bounding box center [63, 31] width 89 height 28
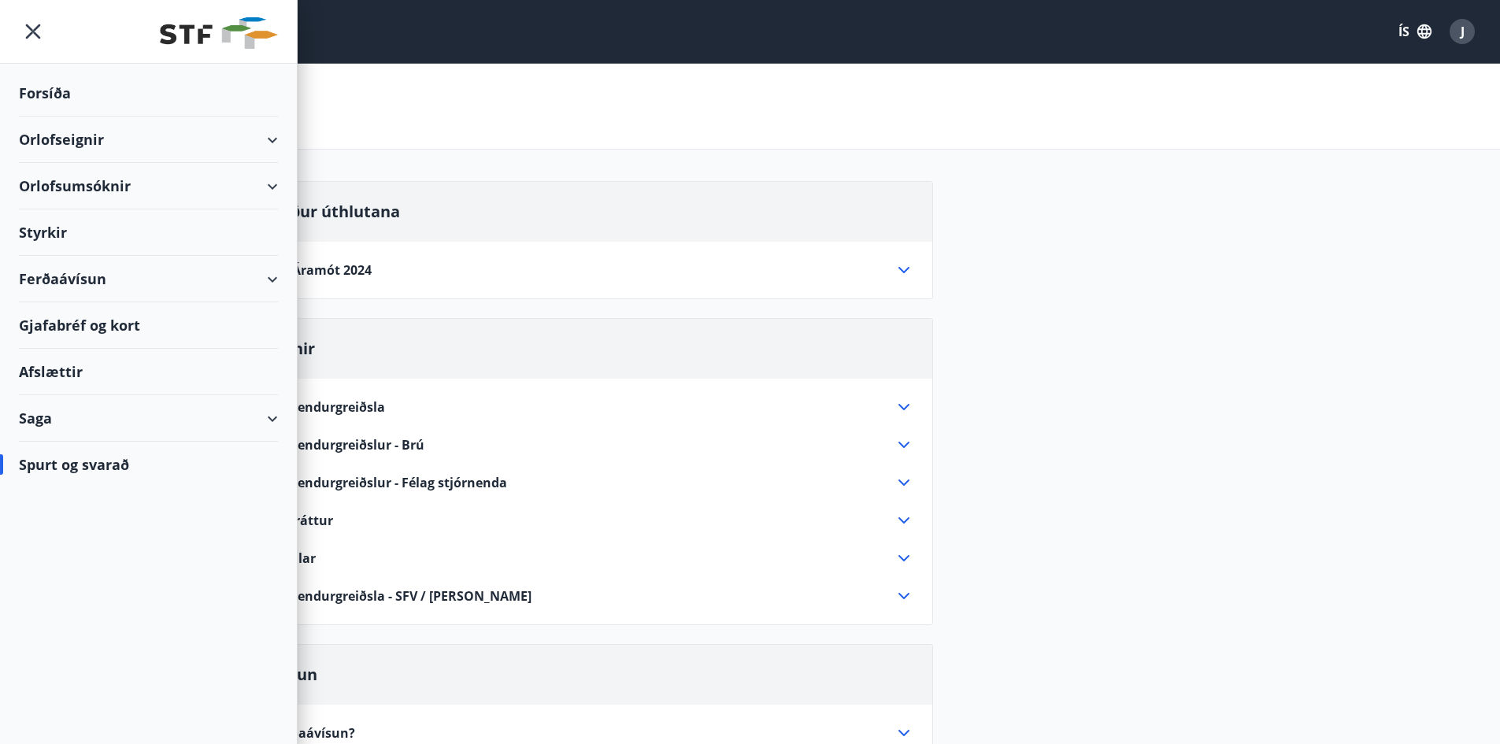
click at [72, 424] on div "Saga" at bounding box center [148, 418] width 259 height 46
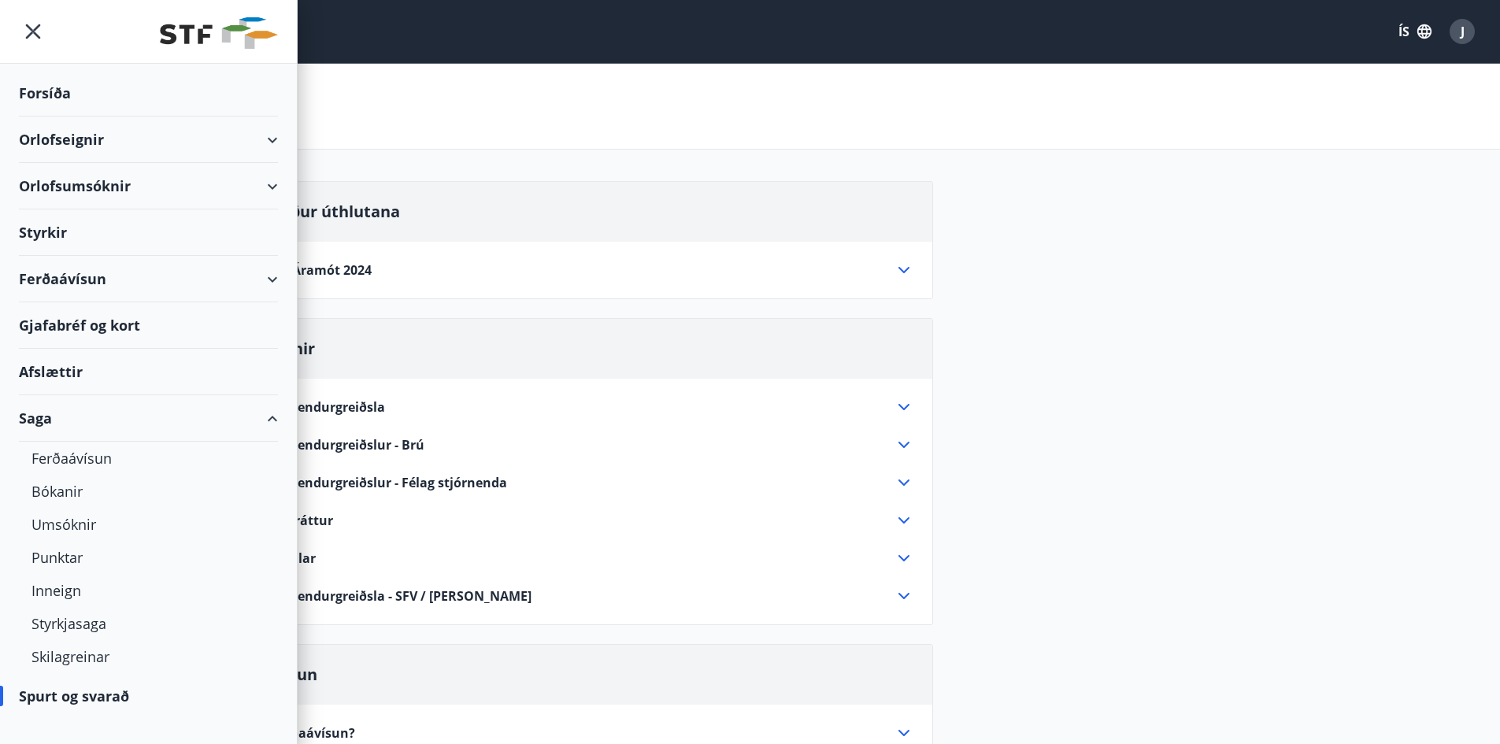
click at [72, 424] on div "Saga" at bounding box center [148, 418] width 259 height 46
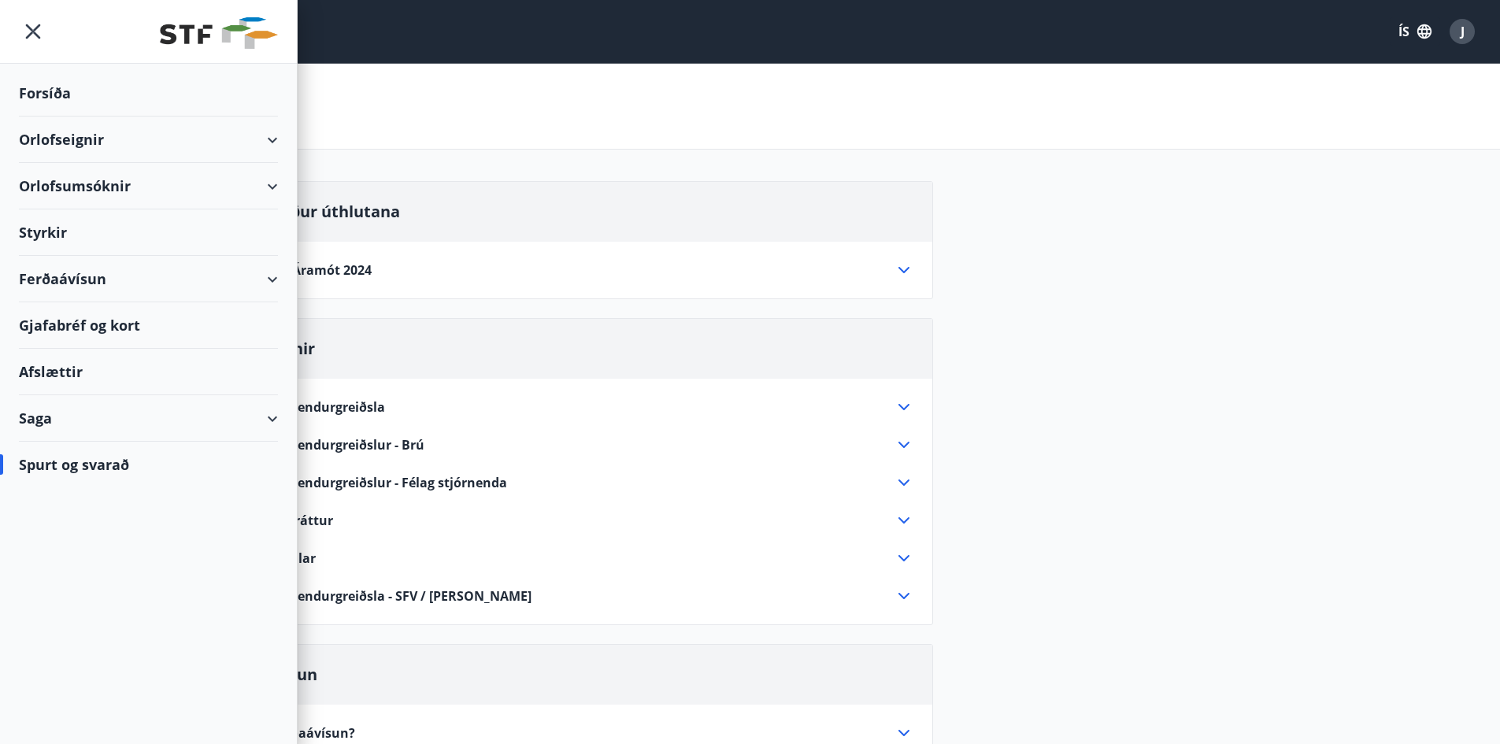
click at [214, 191] on div "Orlofsumsóknir" at bounding box center [148, 186] width 259 height 46
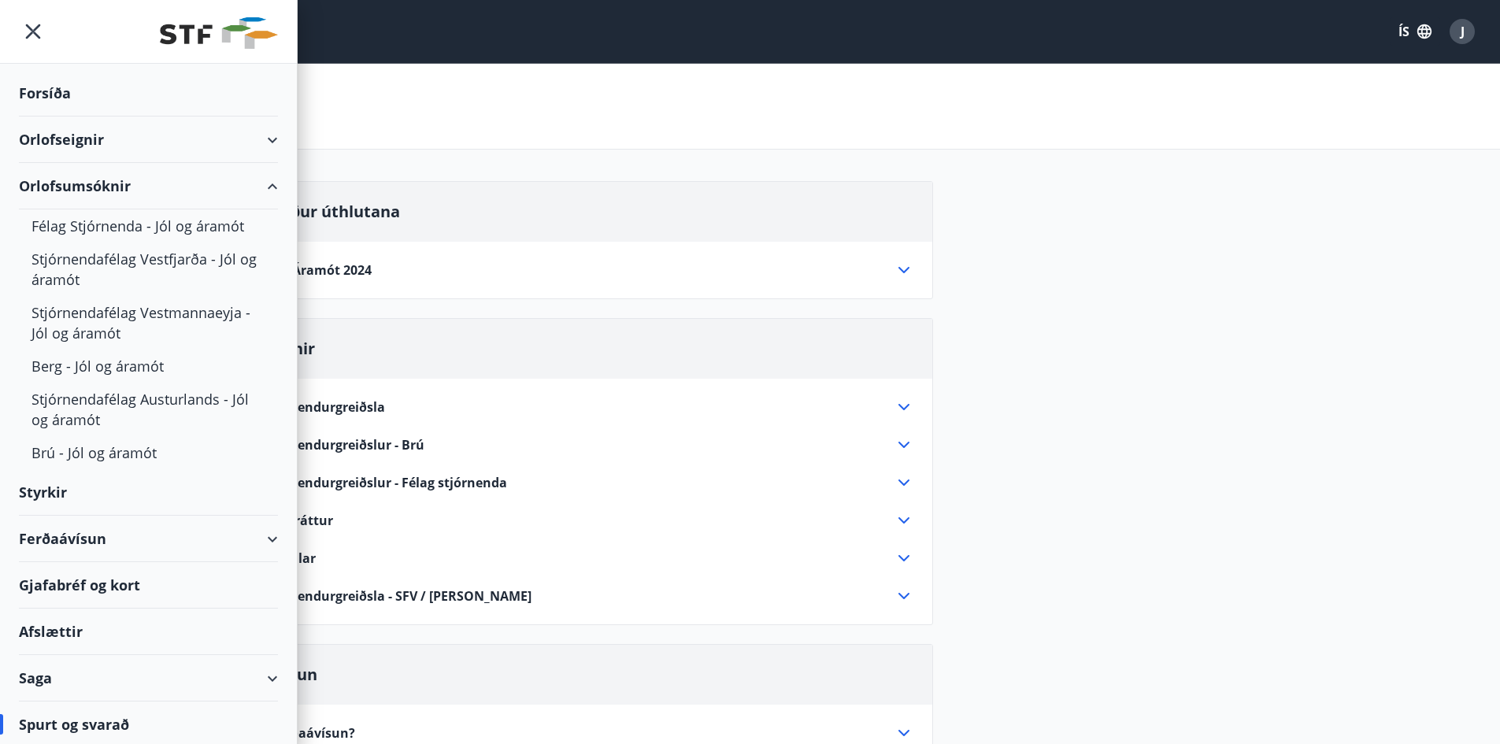
click at [113, 157] on div "Orlofseignir" at bounding box center [148, 140] width 259 height 46
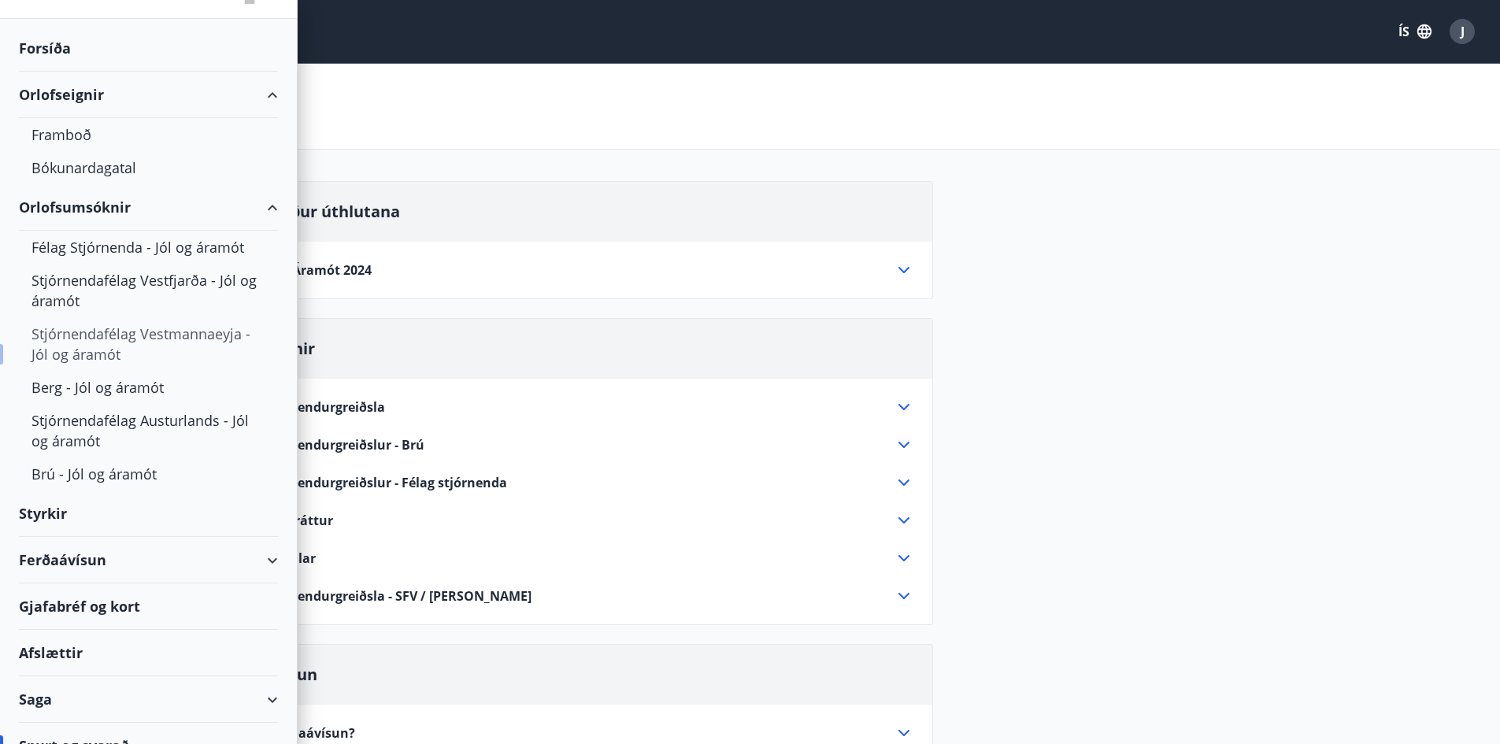
scroll to position [69, 0]
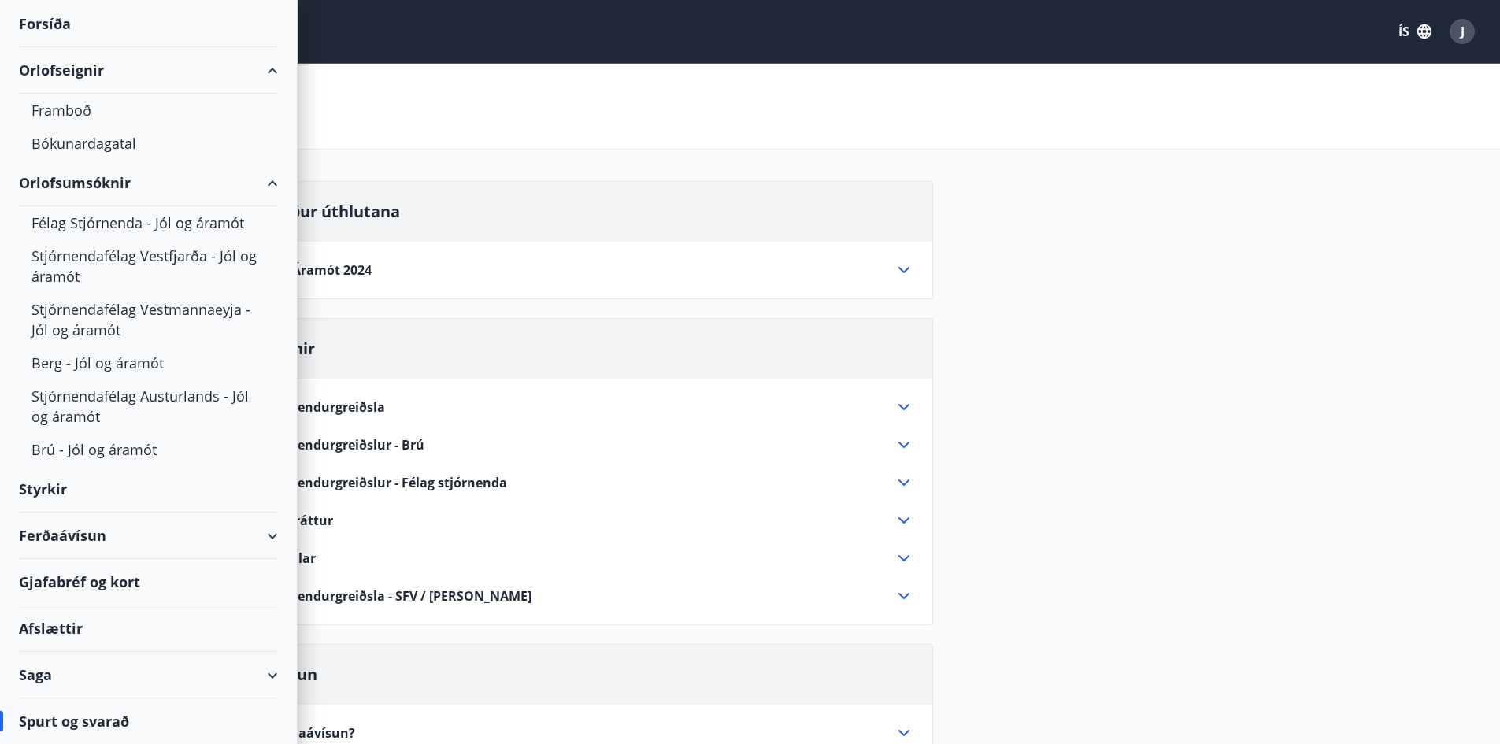
click at [115, 496] on div "Styrkir" at bounding box center [148, 489] width 259 height 46
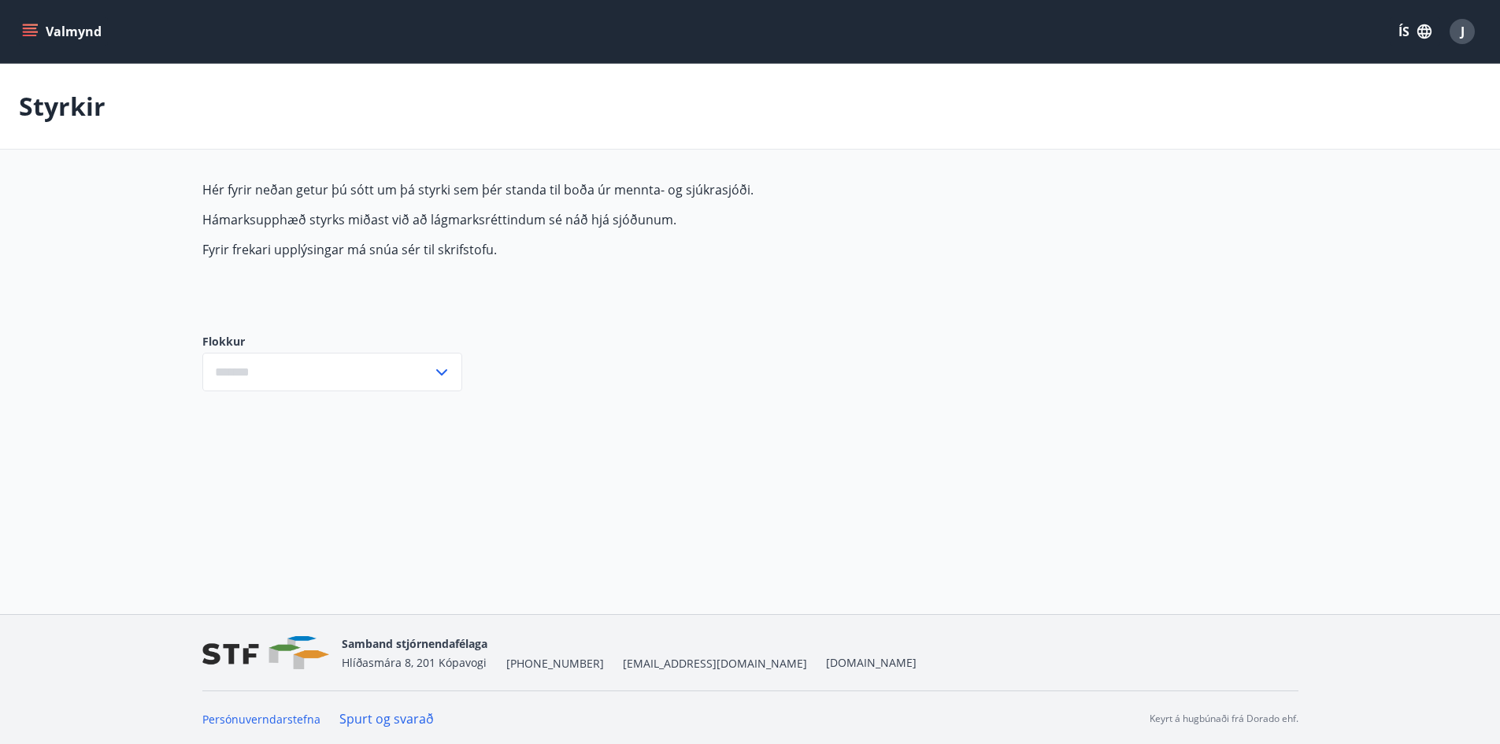
type input "***"
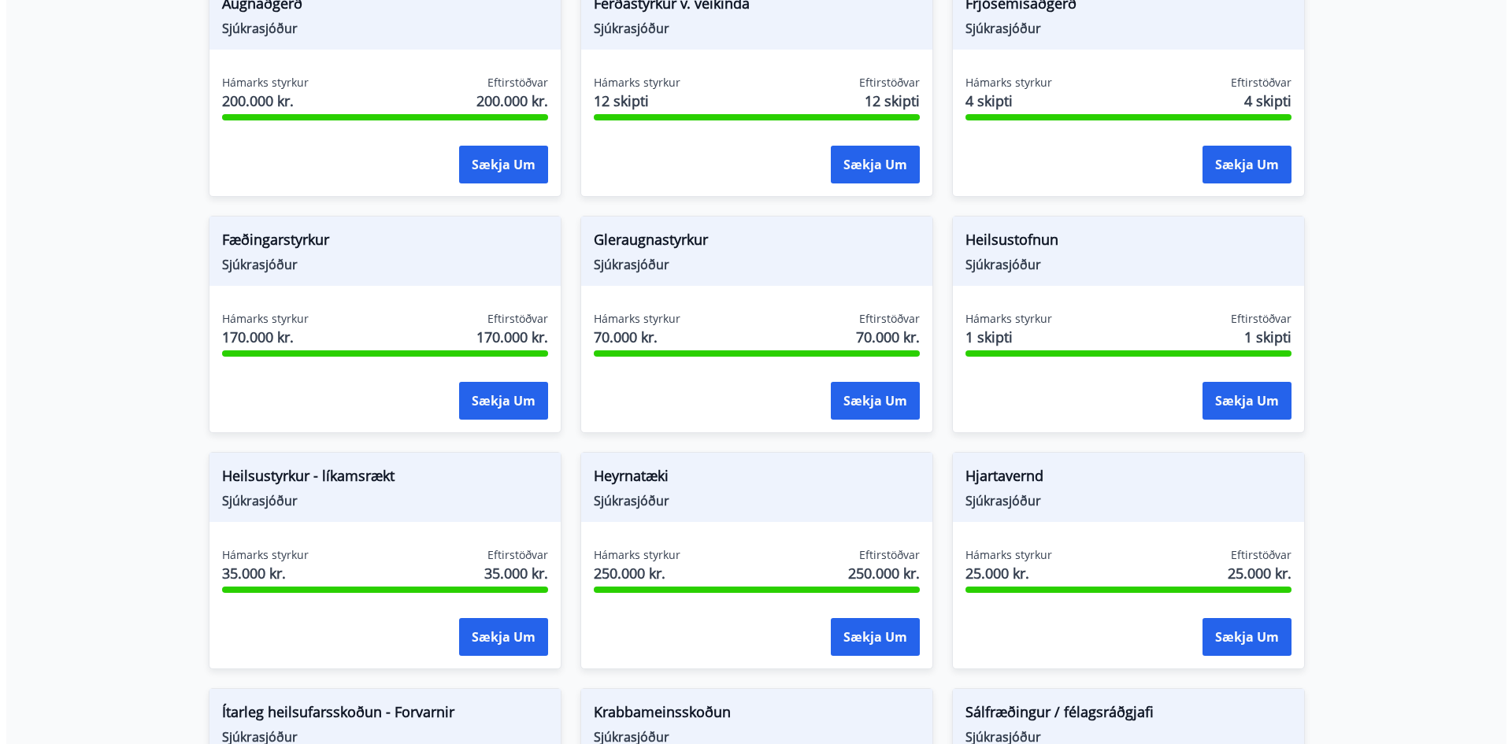
scroll to position [670, 0]
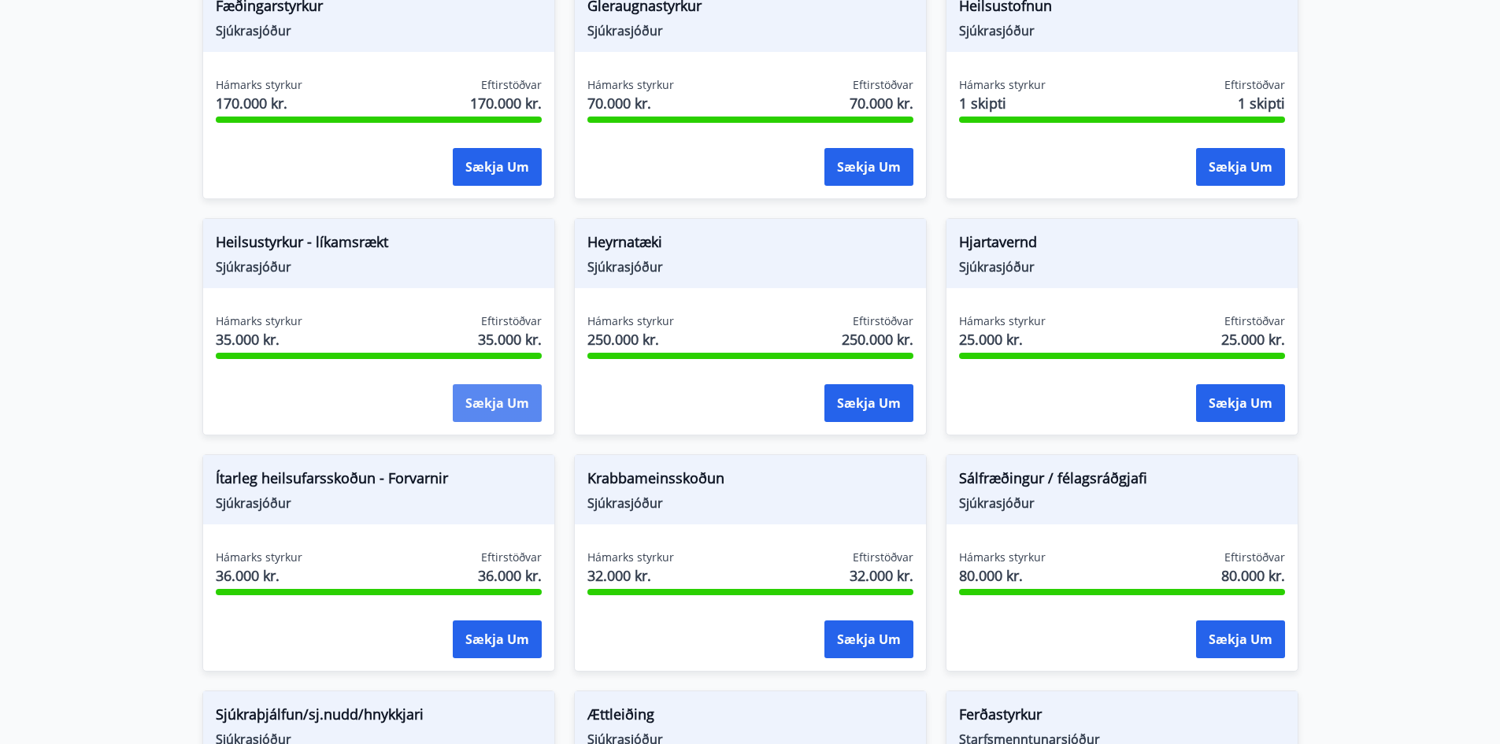
click at [497, 399] on button "Sækja um" at bounding box center [497, 403] width 89 height 38
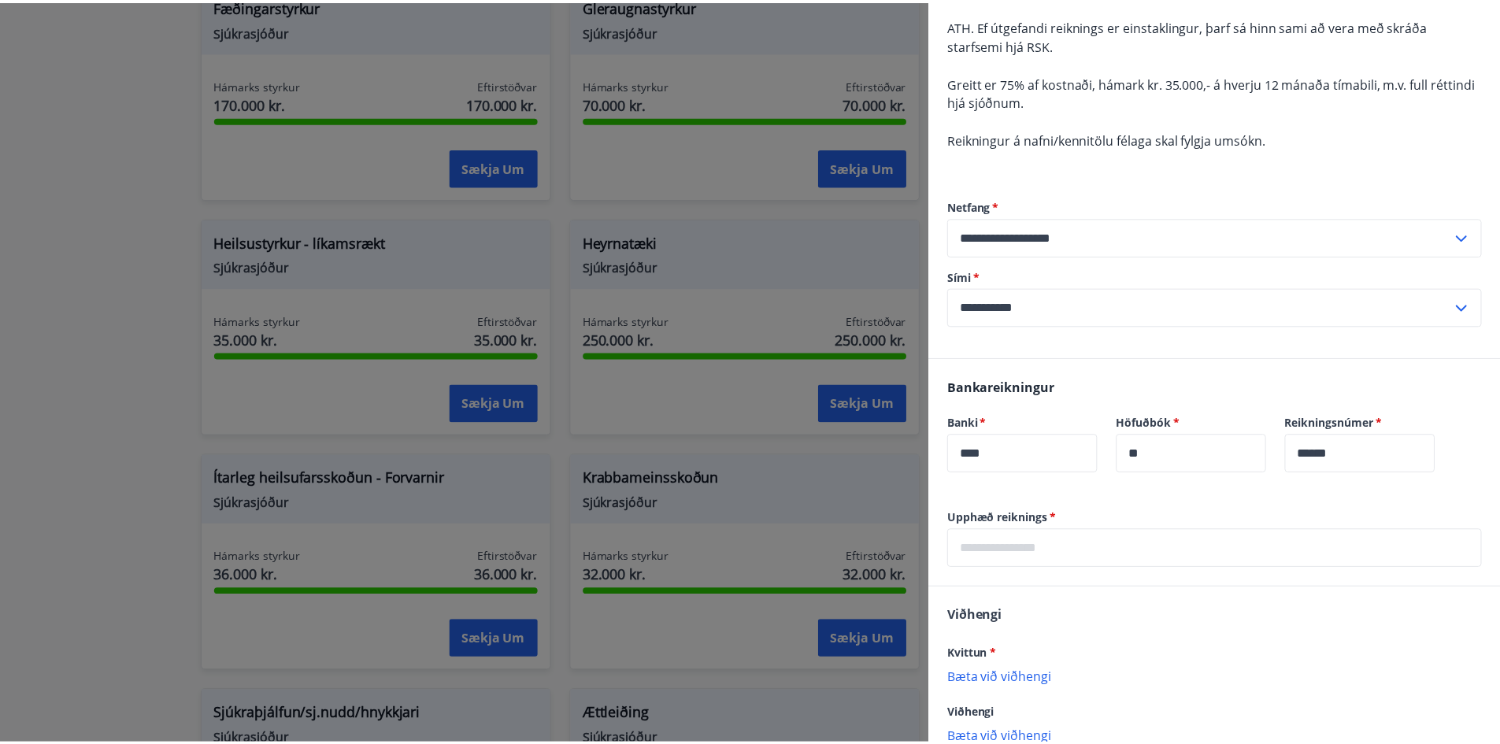
scroll to position [0, 0]
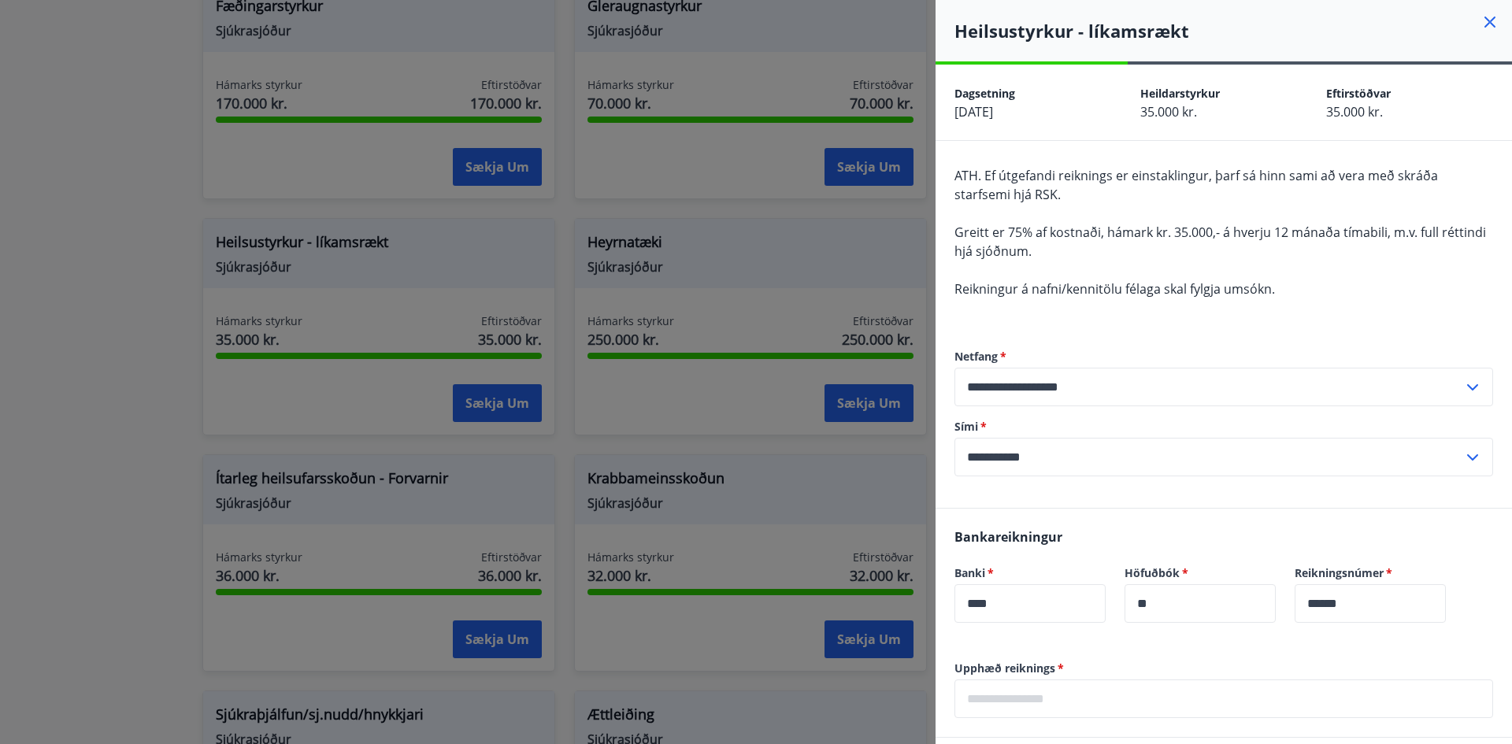
click at [33, 149] on div at bounding box center [756, 372] width 1512 height 744
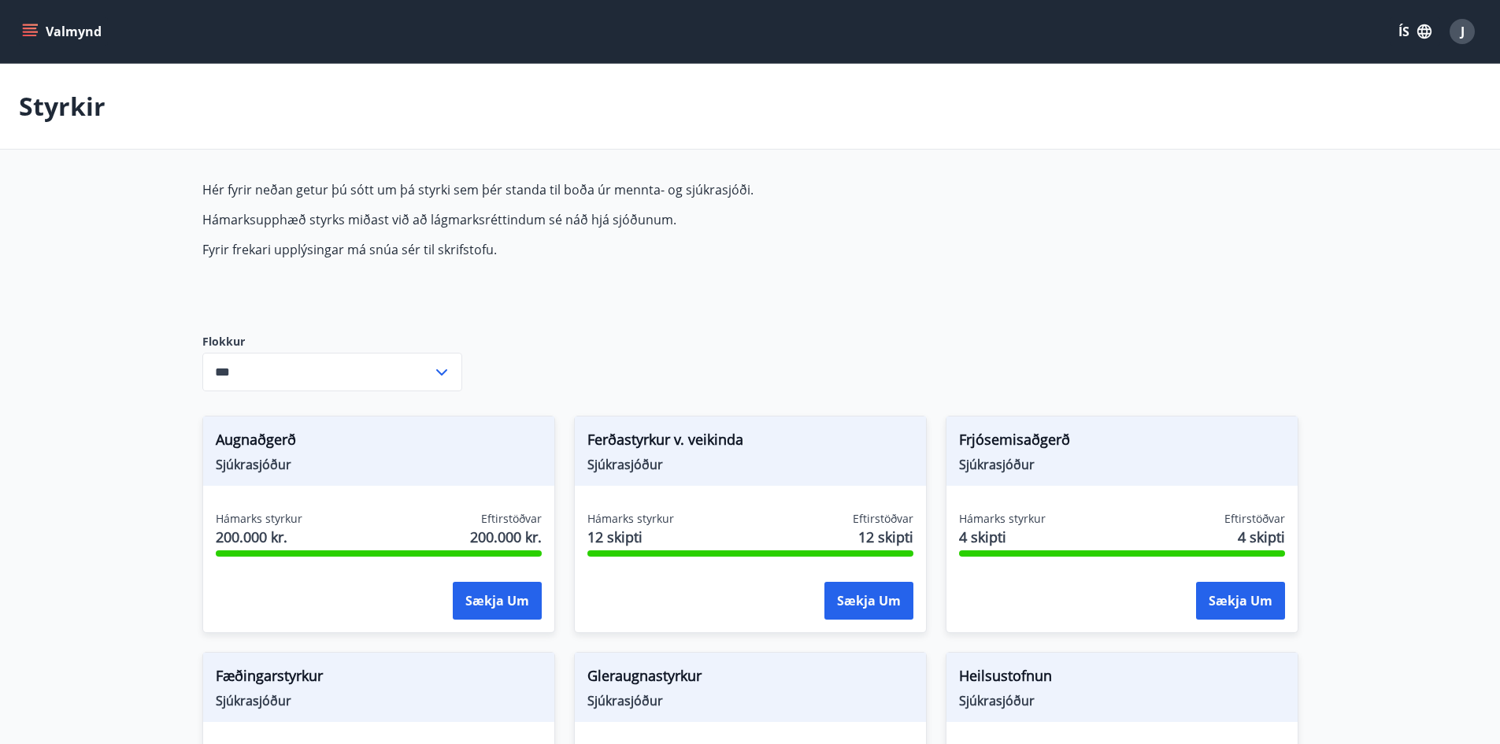
click at [39, 18] on button "Valmynd" at bounding box center [63, 31] width 89 height 28
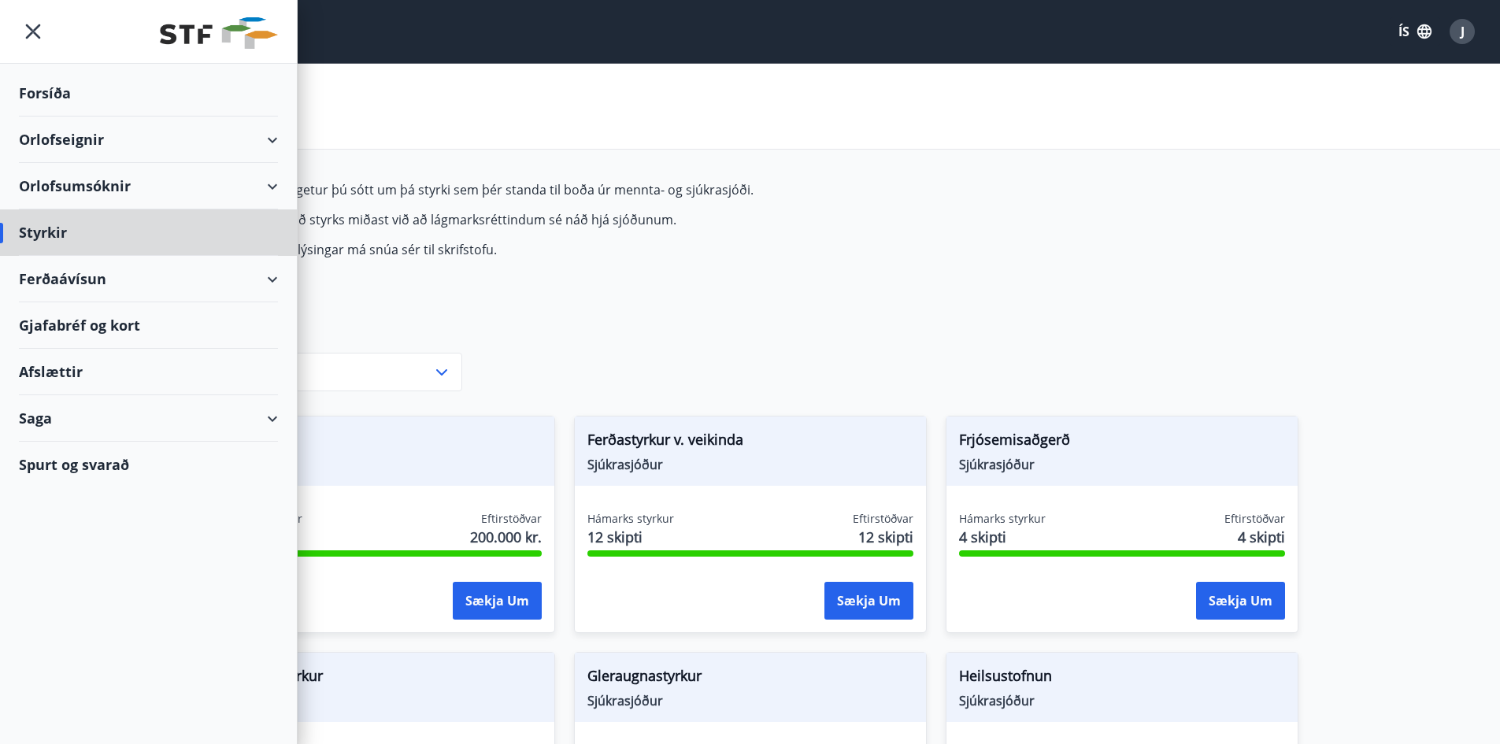
click at [125, 84] on div "Forsíða" at bounding box center [148, 93] width 259 height 46
